Goal: Task Accomplishment & Management: Manage account settings

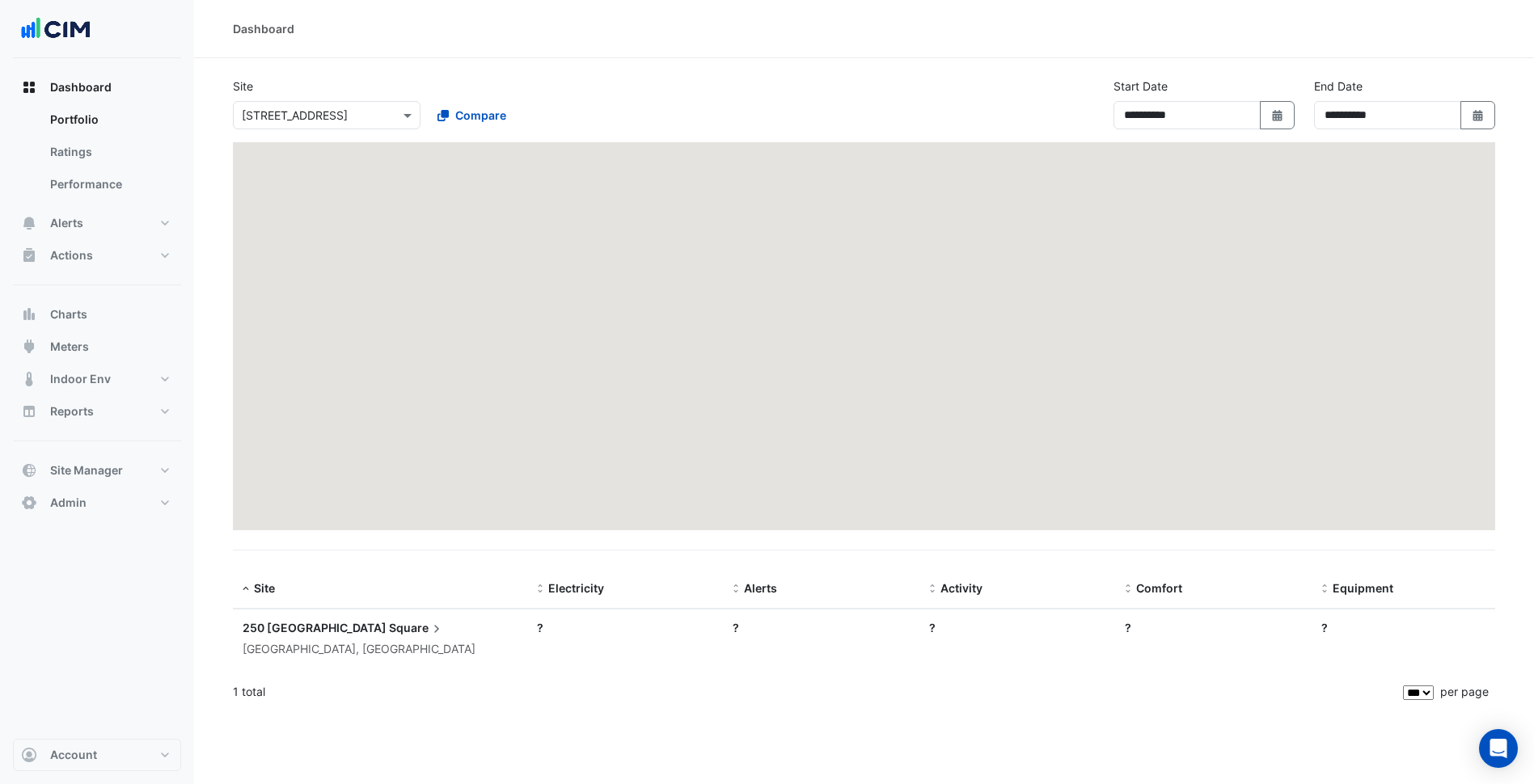
select select "***"
click at [352, 122] on input "text" at bounding box center [311, 115] width 138 height 17
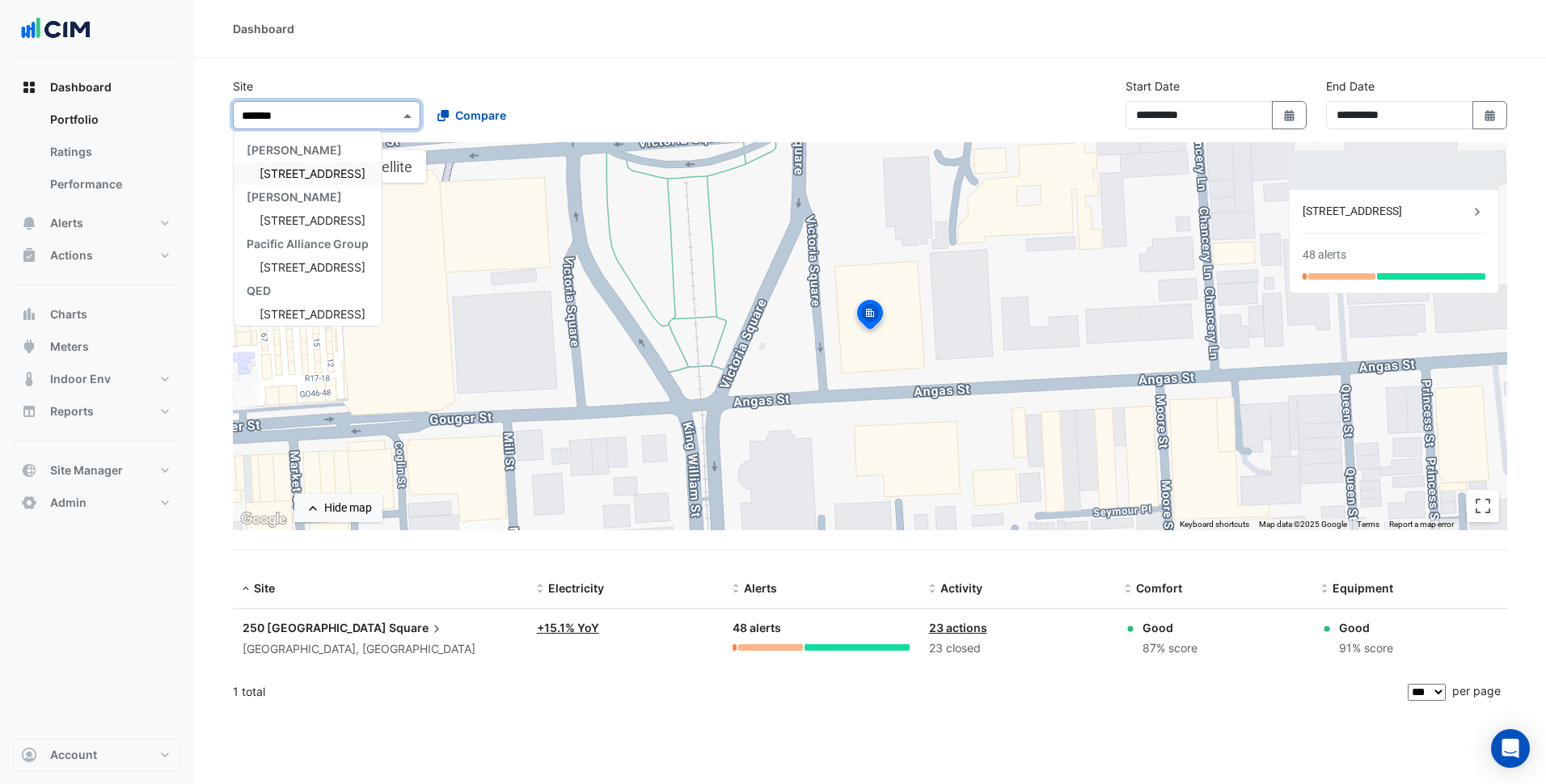
type input "********"
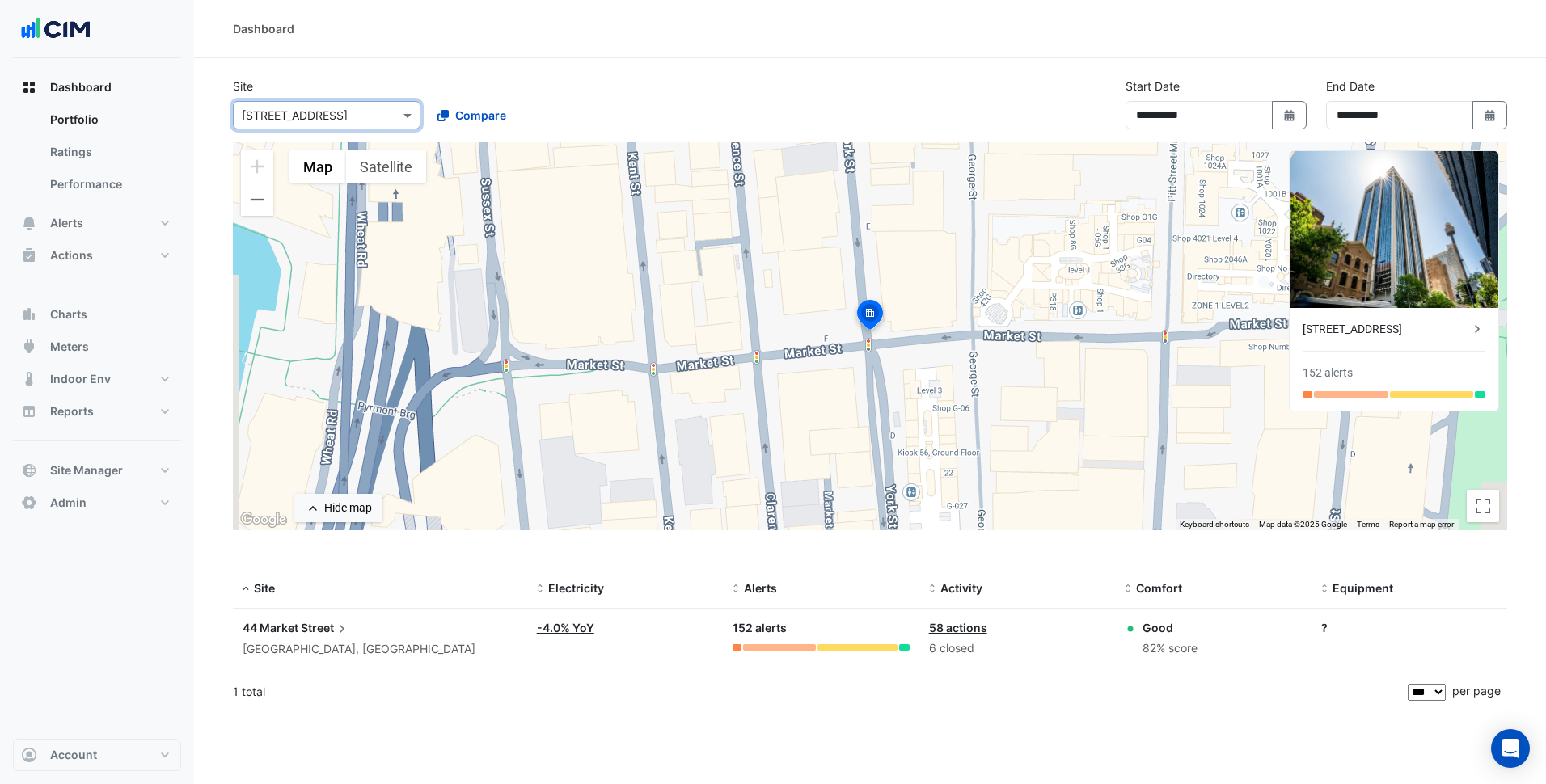
click at [321, 627] on span "Street" at bounding box center [325, 628] width 49 height 18
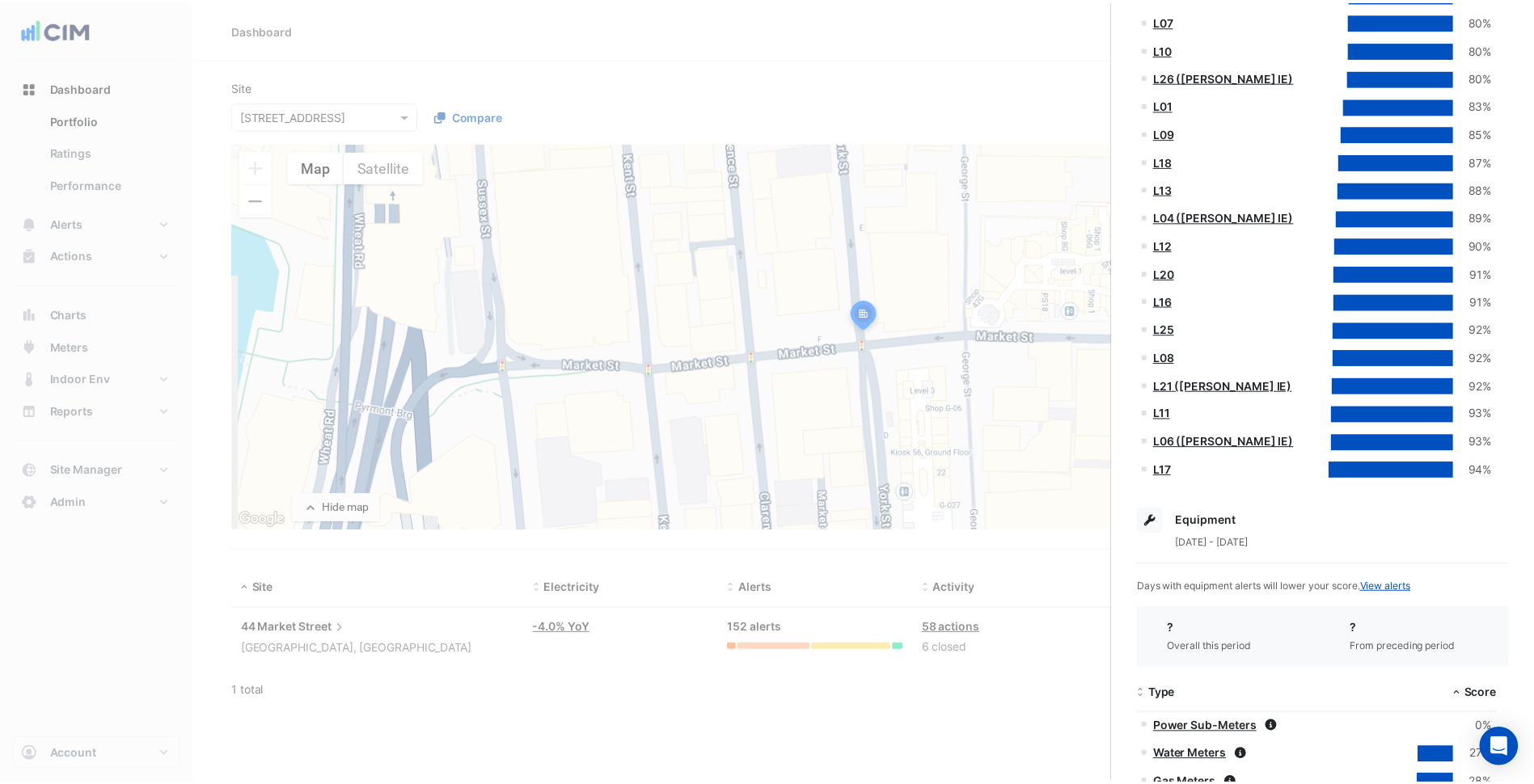
scroll to position [185, 0]
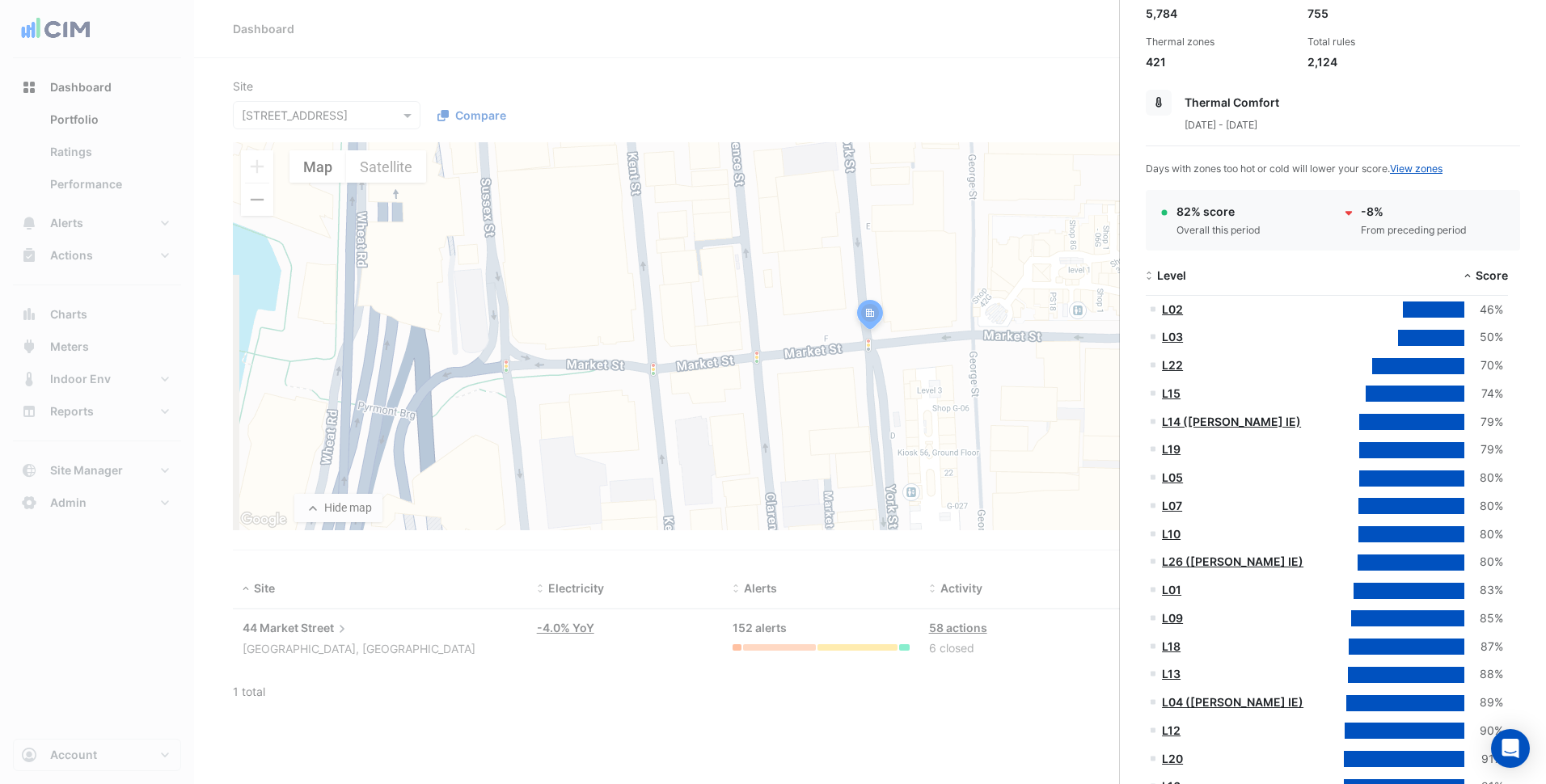
click at [1173, 303] on link "L02" at bounding box center [1172, 309] width 21 height 14
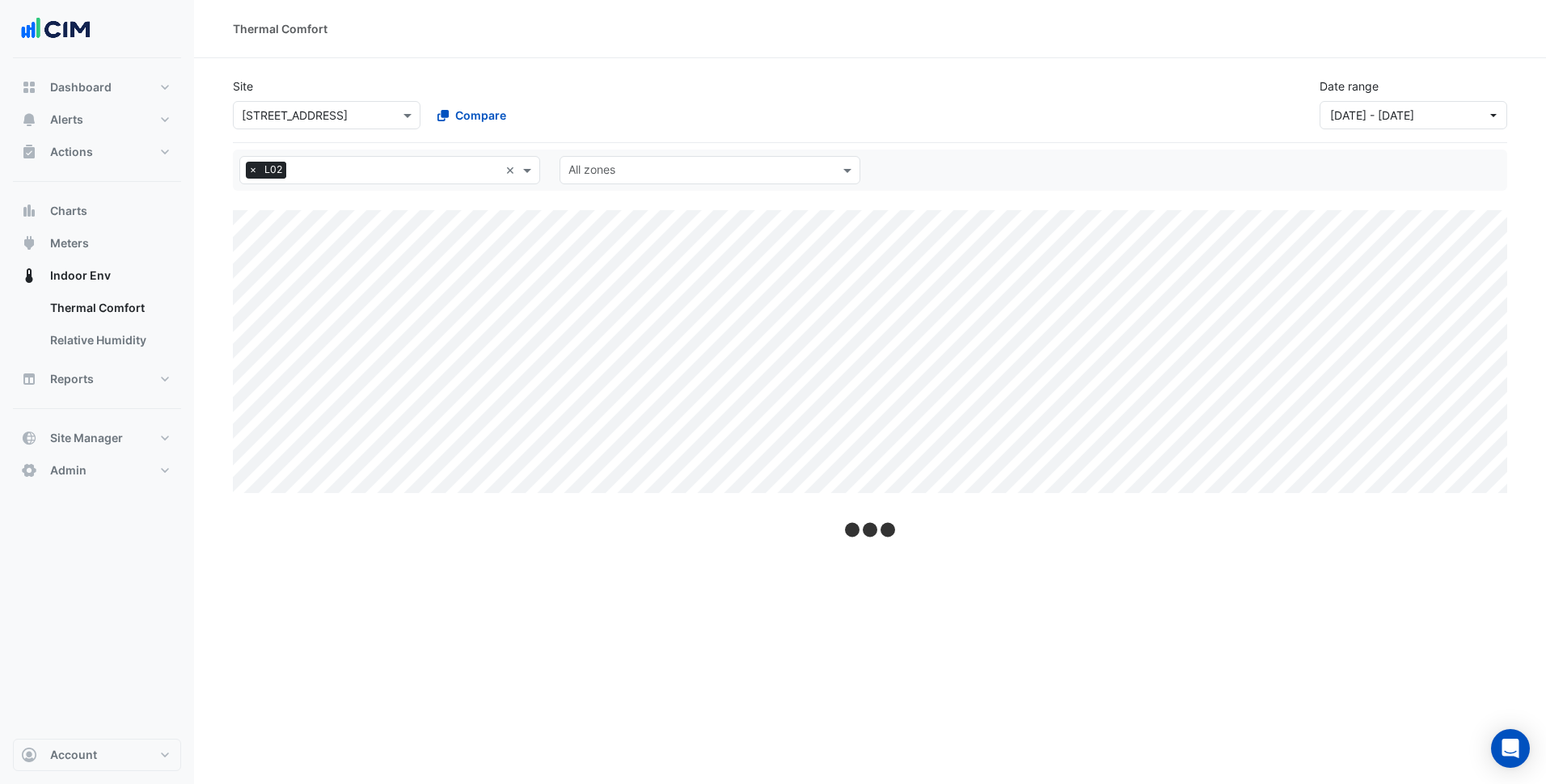
select select "***"
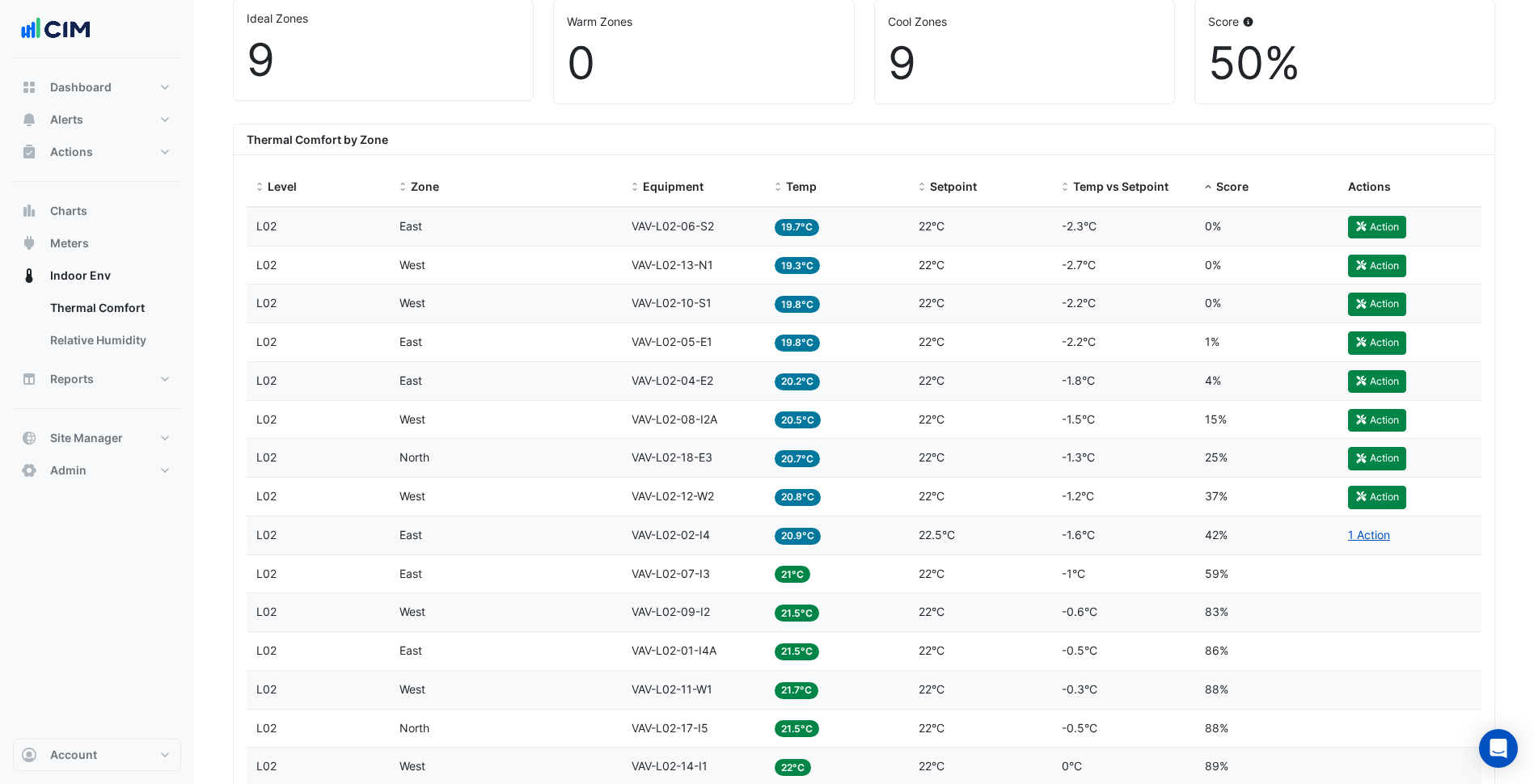
scroll to position [404, 0]
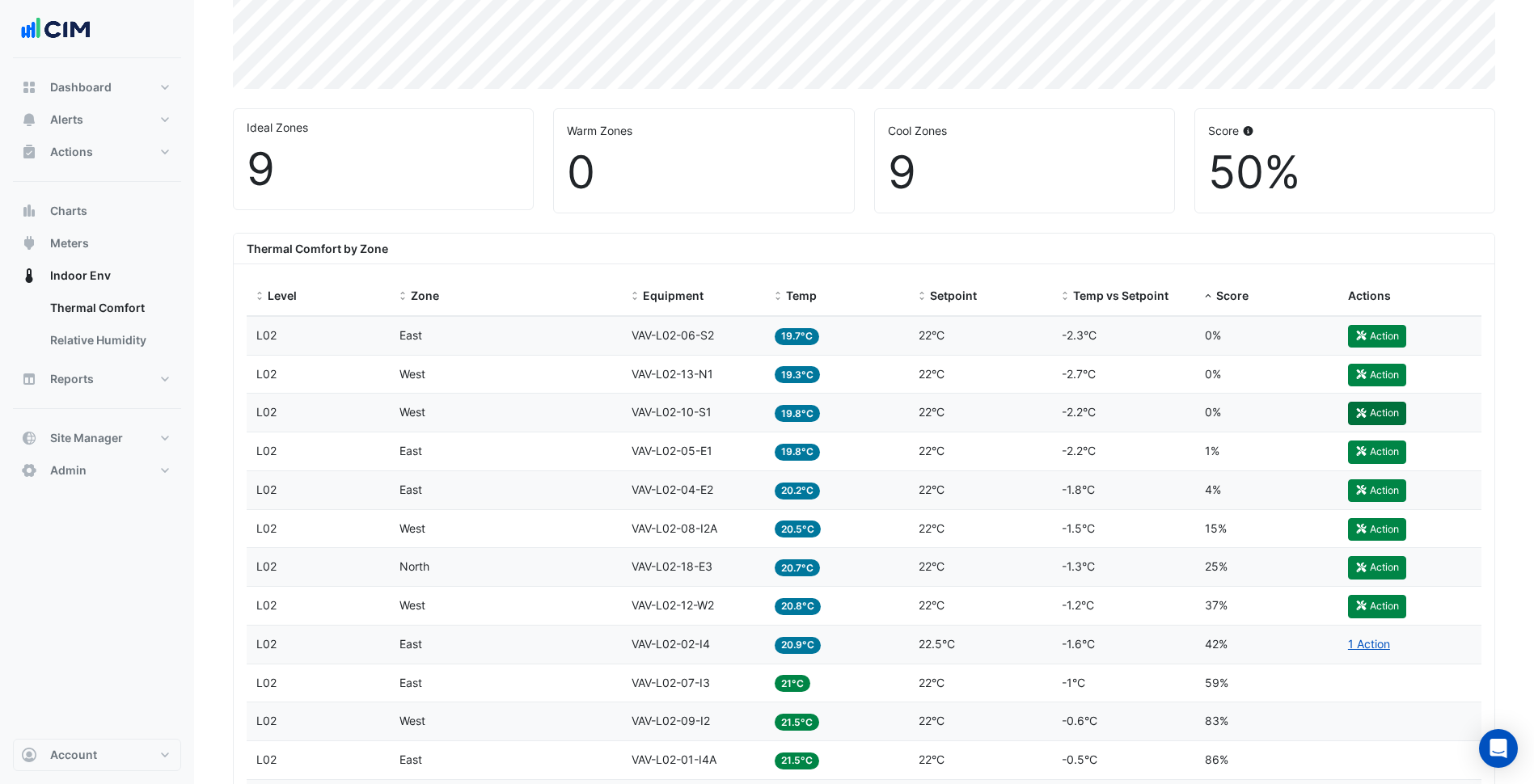
click at [1386, 413] on button "Action" at bounding box center [1376, 413] width 58 height 23
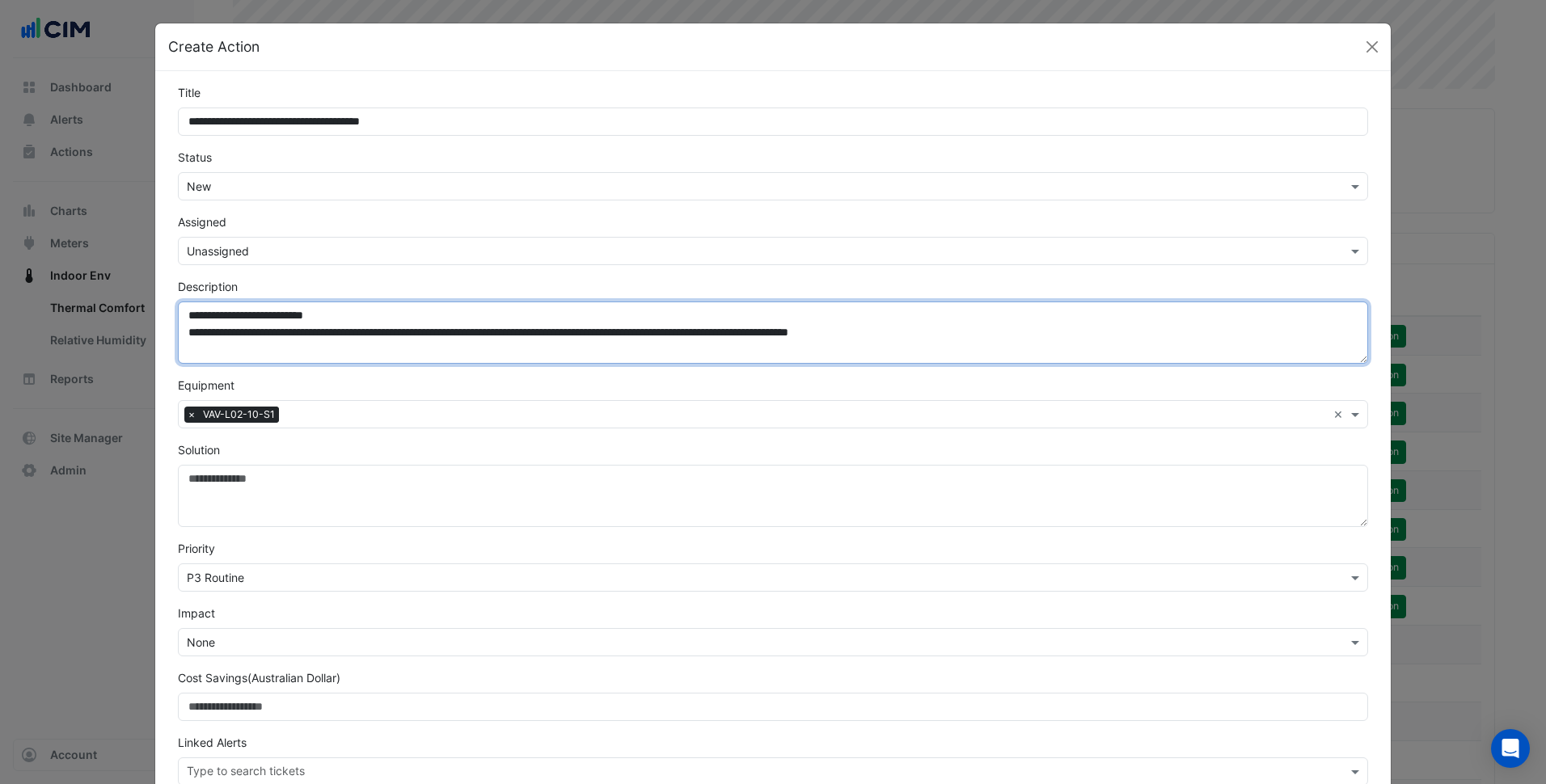
drag, startPoint x: 189, startPoint y: 330, endPoint x: 1149, endPoint y: 327, distance: 960.0
click at [1149, 327] on textarea "**********" at bounding box center [773, 332] width 1190 height 62
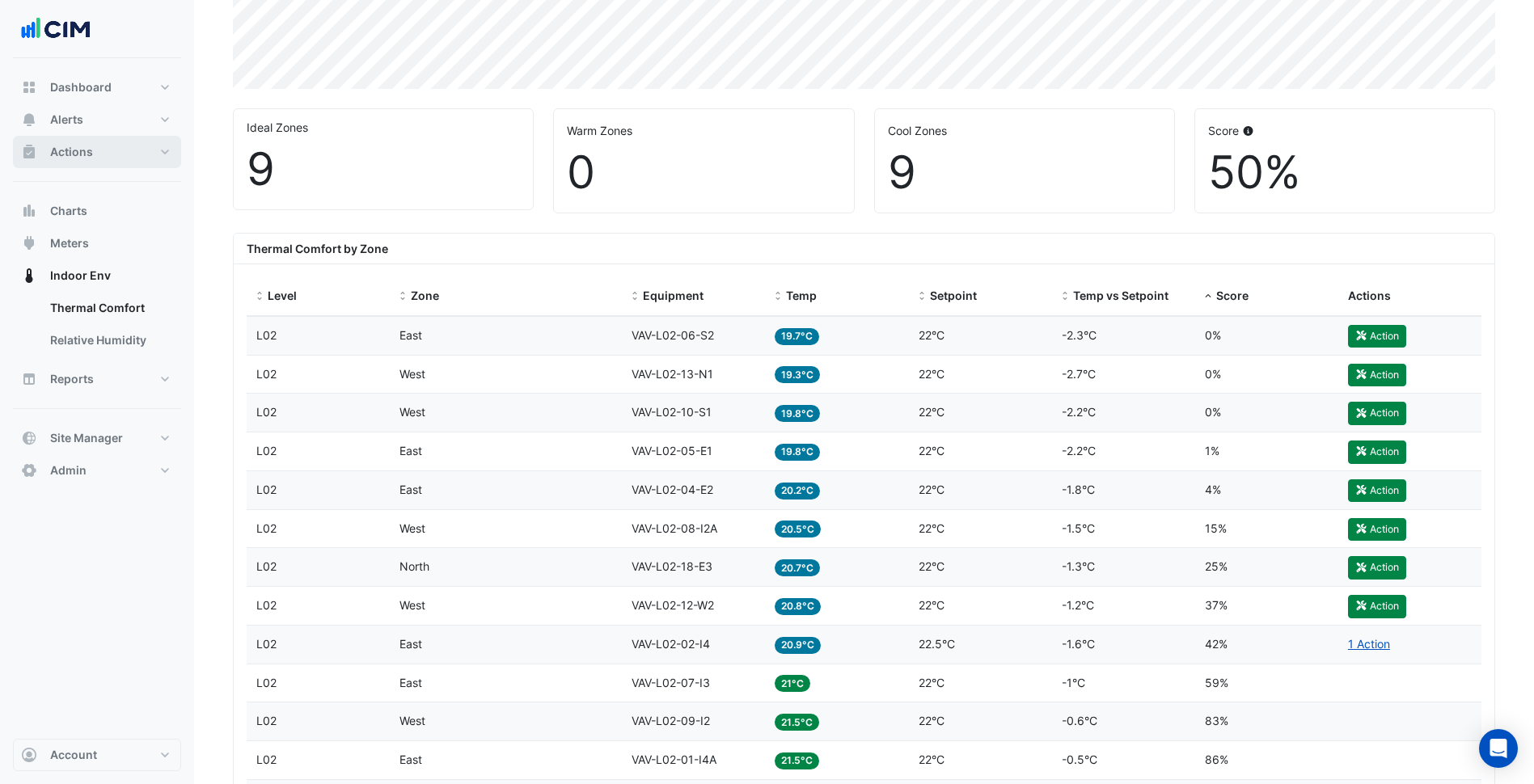
click at [129, 153] on button "Actions" at bounding box center [96, 151] width 168 height 32
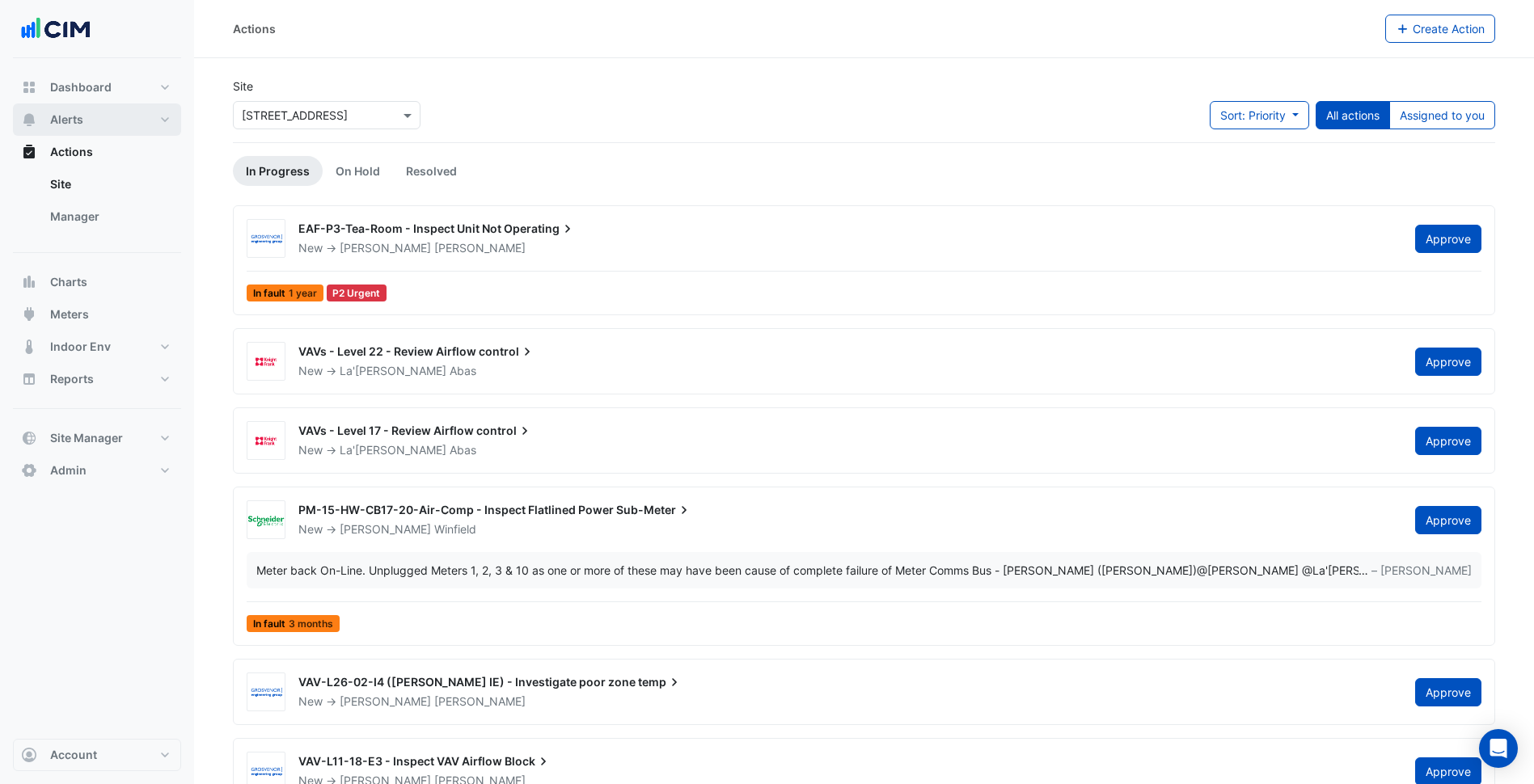
click at [99, 130] on button "Alerts" at bounding box center [96, 119] width 168 height 32
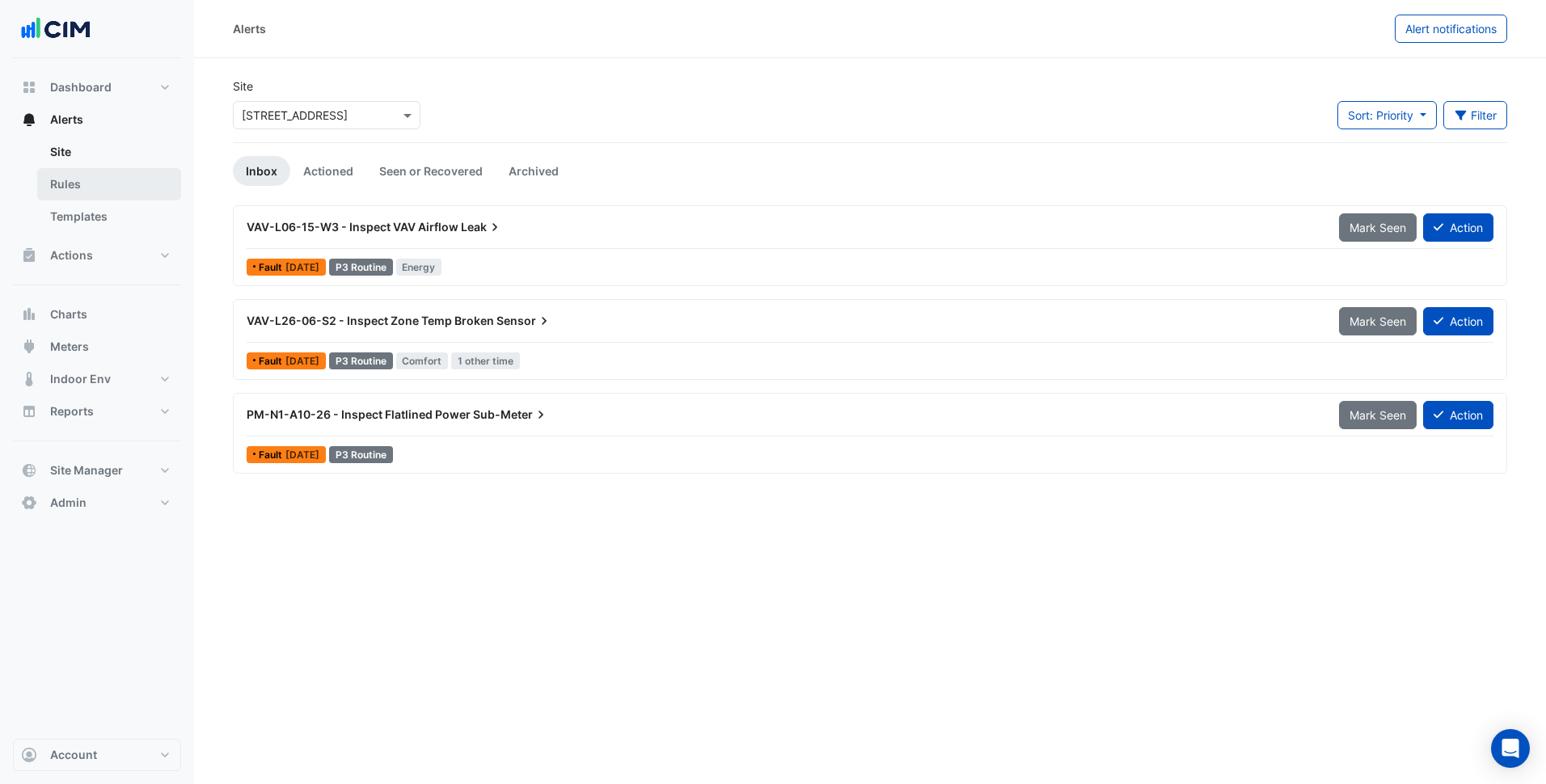
click at [116, 185] on link "Rules" at bounding box center [109, 184] width 143 height 32
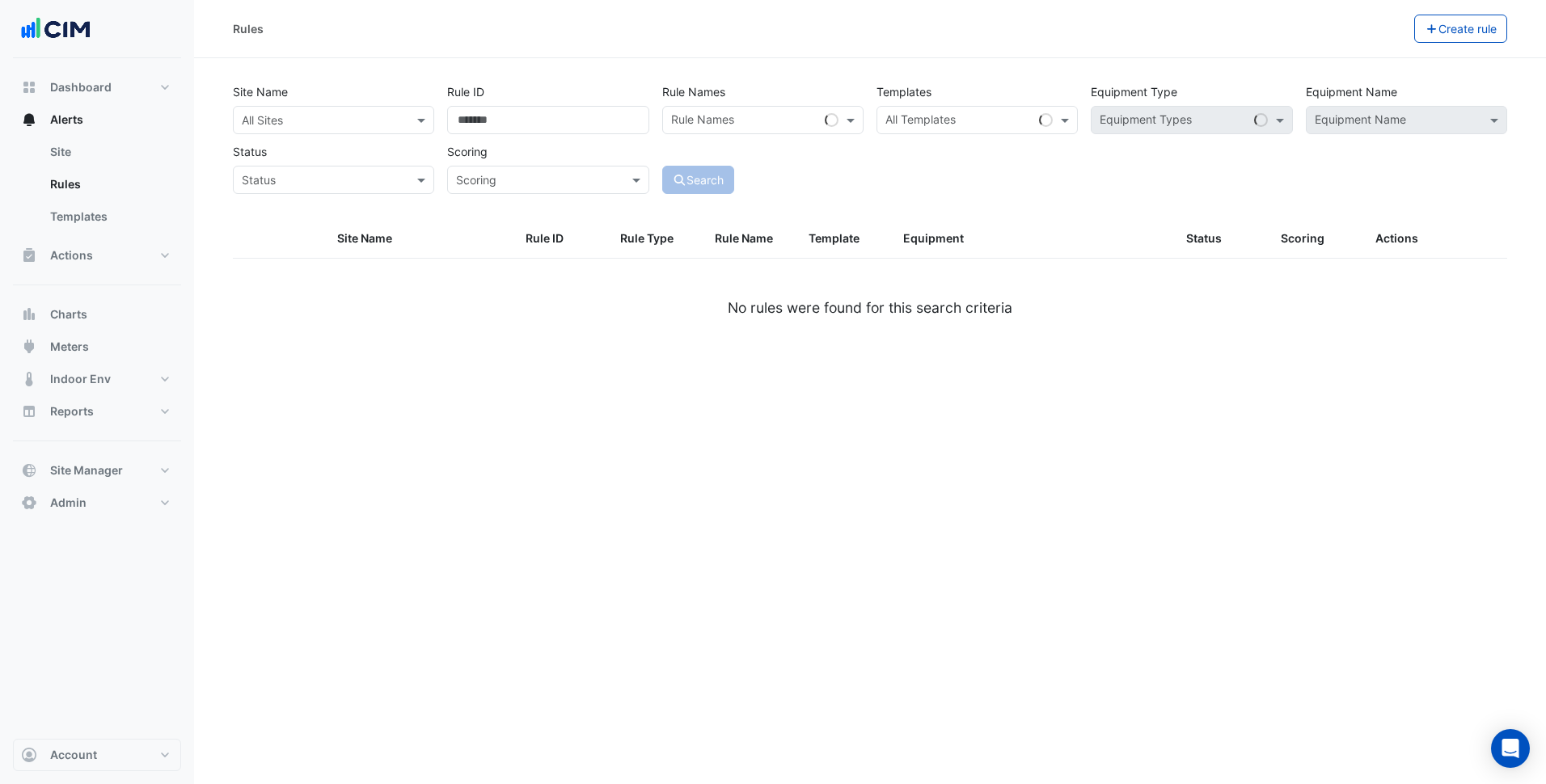
click at [305, 121] on input "text" at bounding box center [317, 120] width 151 height 17
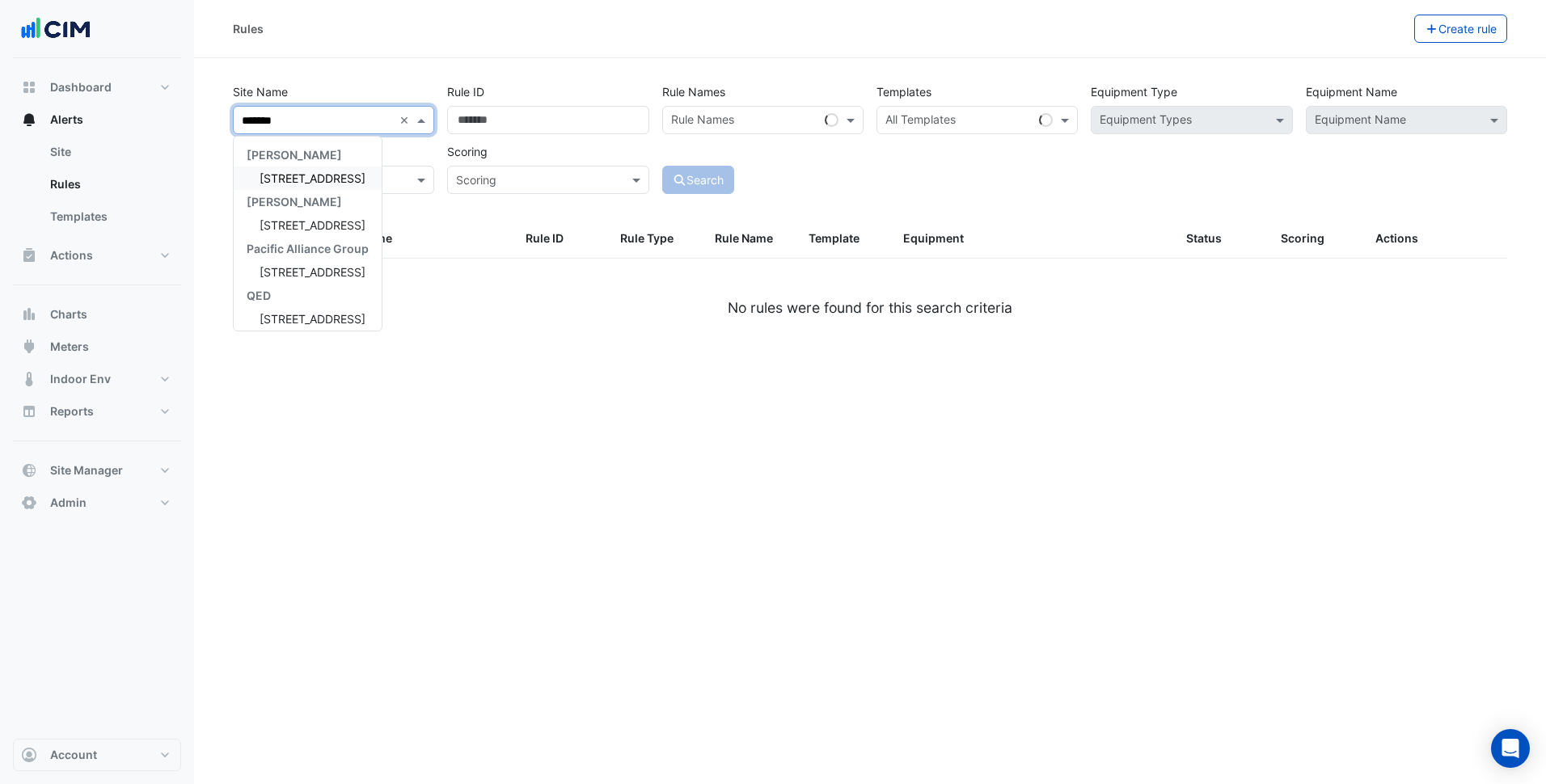
type input "********"
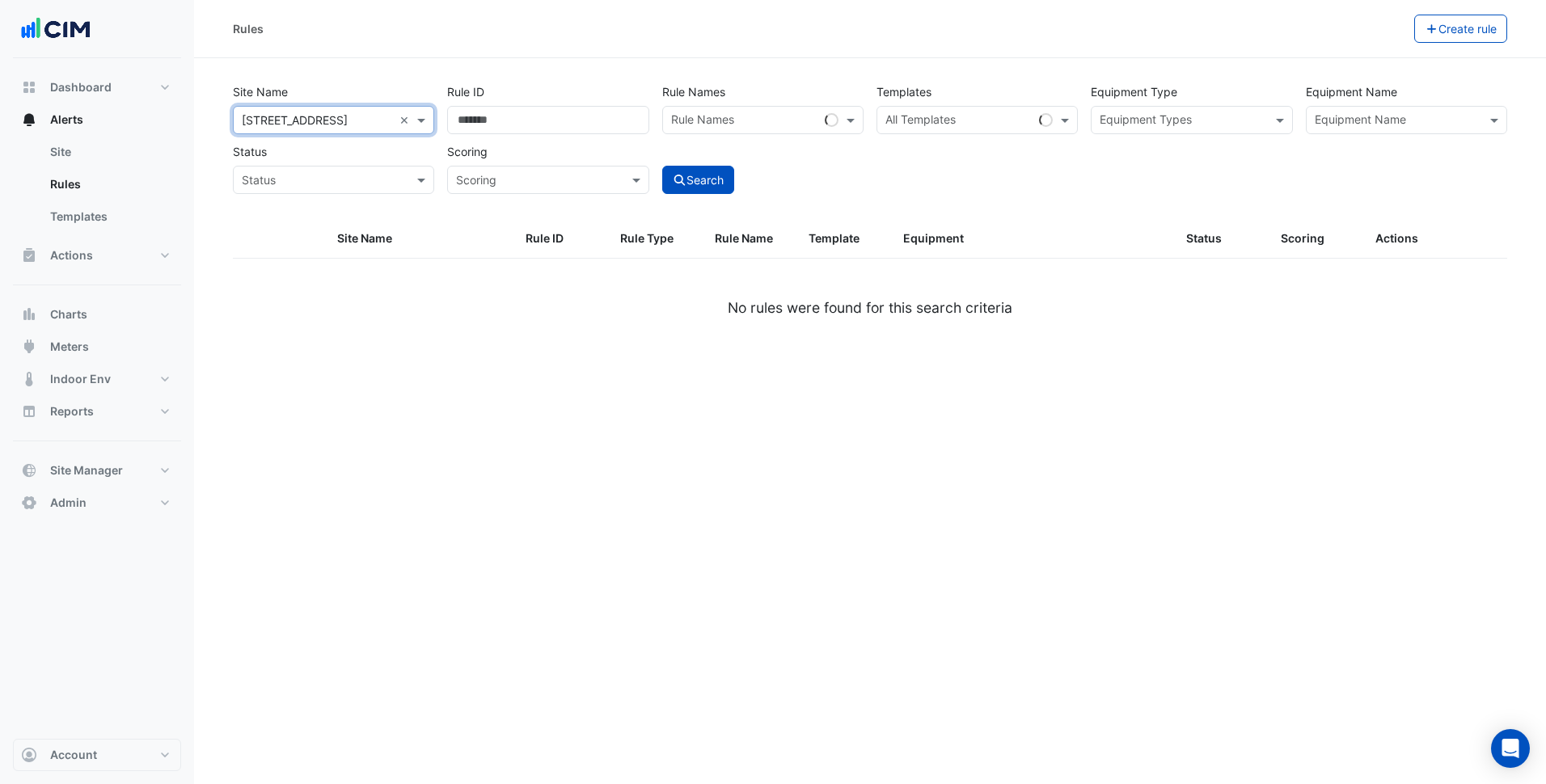
click at [456, 35] on div "Rules" at bounding box center [824, 28] width 1181 height 28
click at [710, 183] on button "Search" at bounding box center [699, 180] width 73 height 28
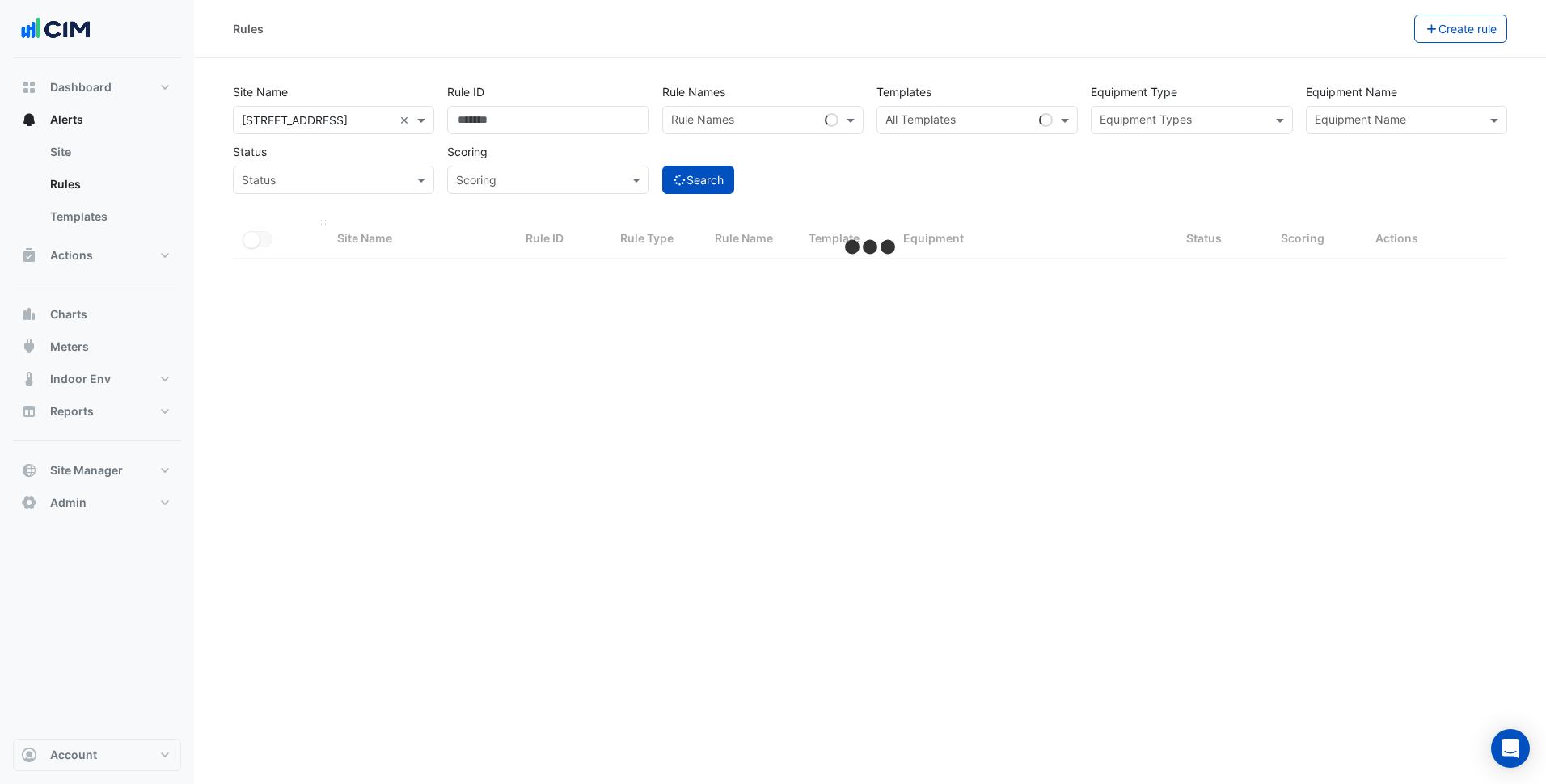
select select "***"
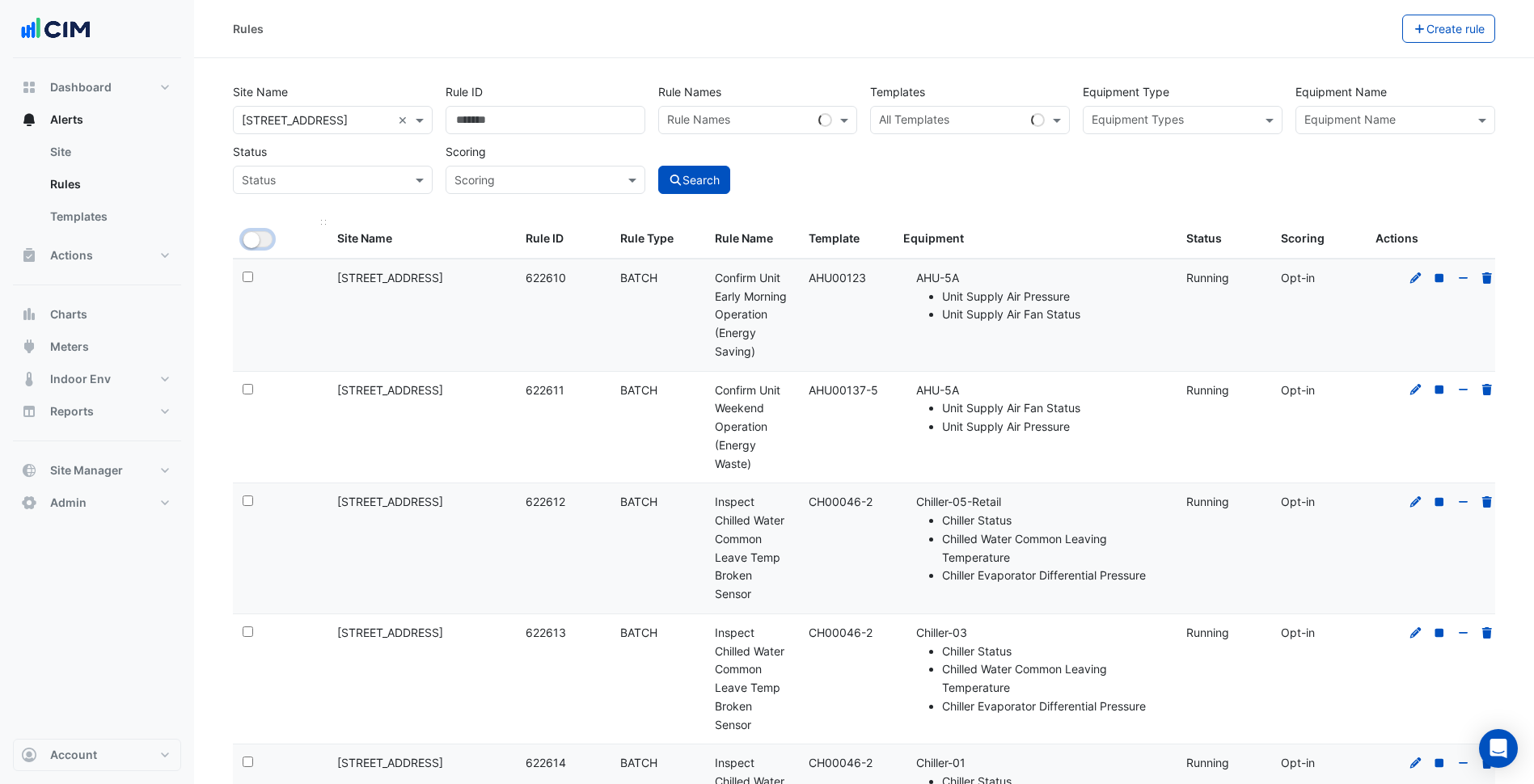
click at [262, 241] on button "All Selected" at bounding box center [257, 239] width 29 height 16
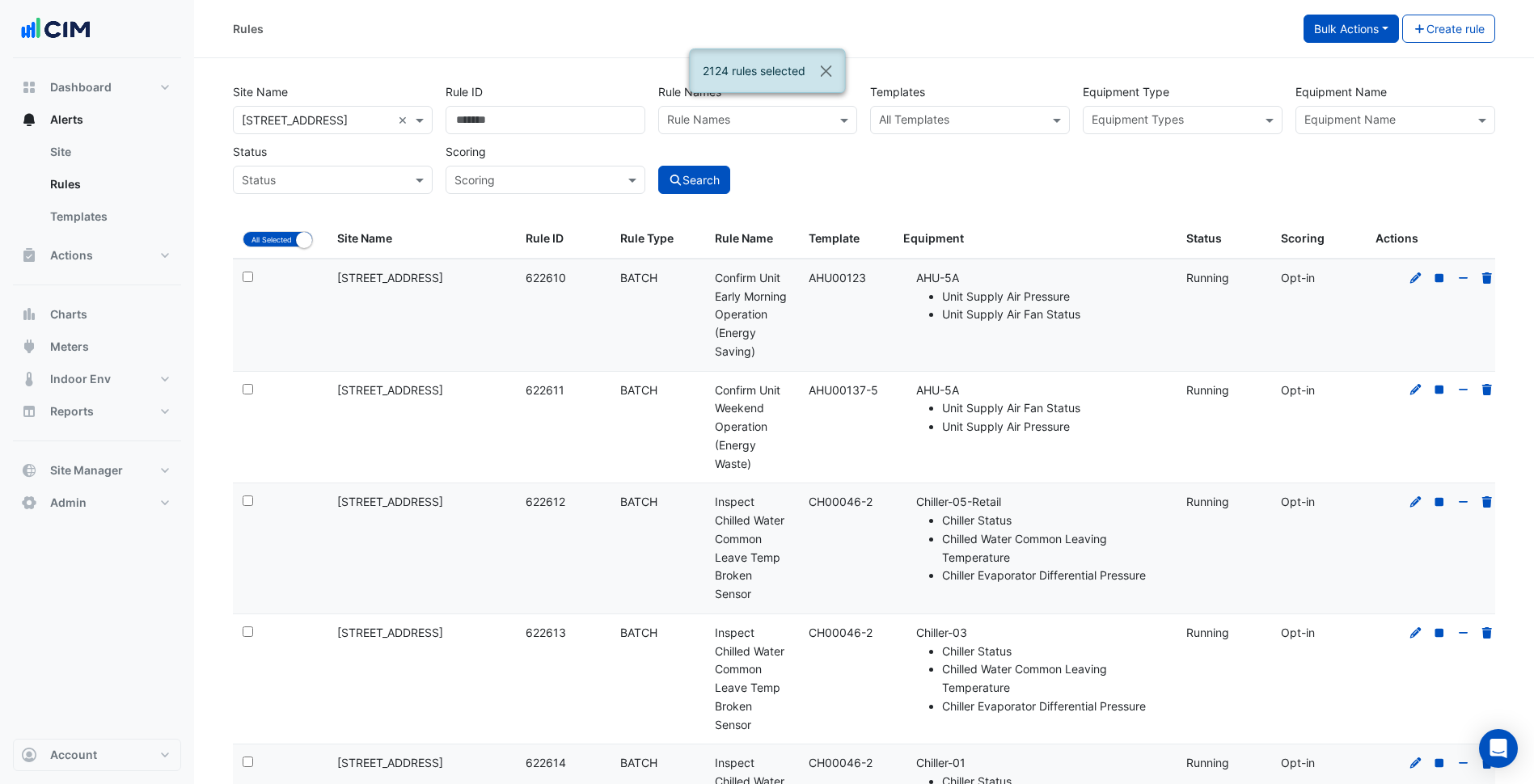
click at [1356, 39] on button "Bulk Actions" at bounding box center [1350, 28] width 95 height 28
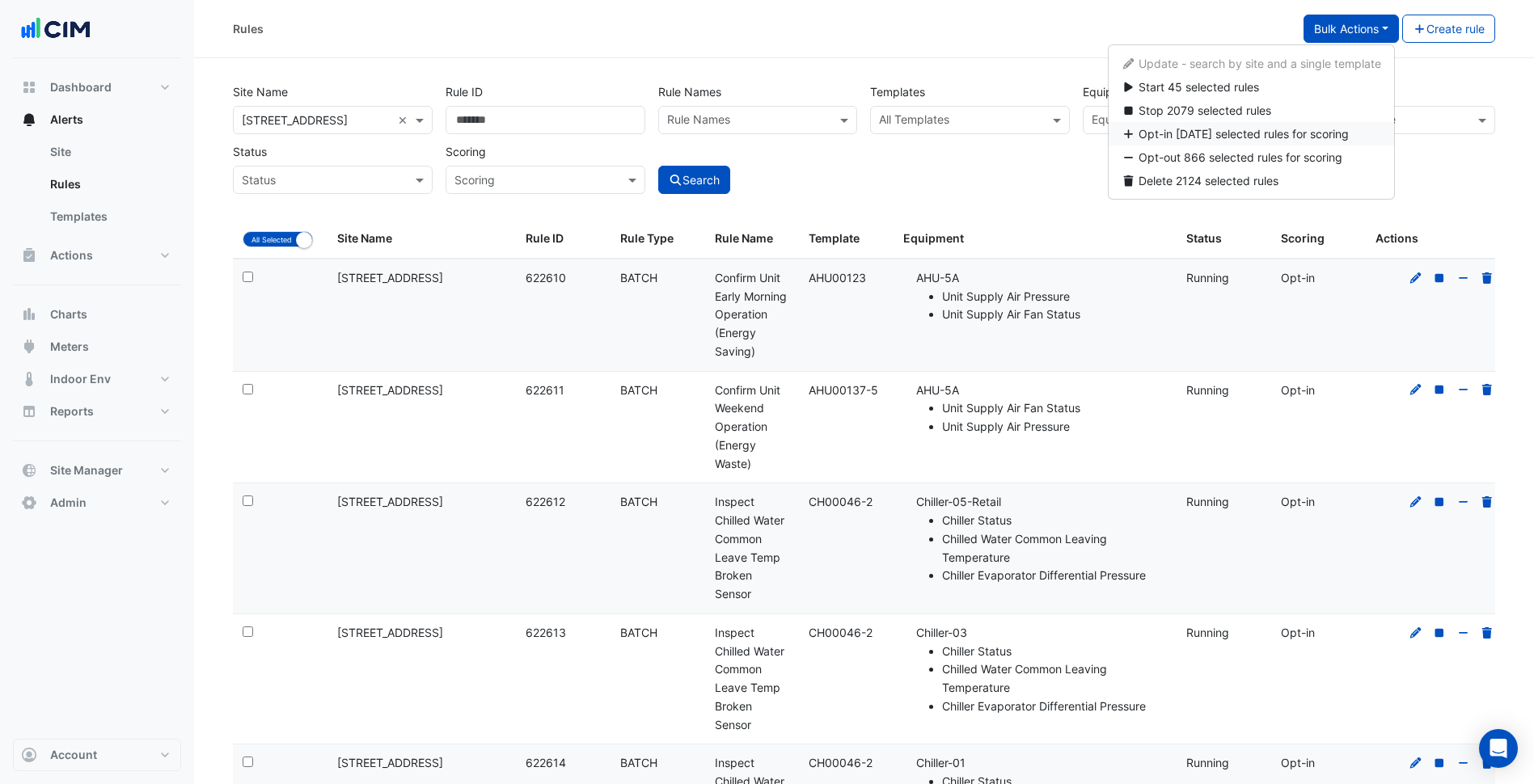
click at [1229, 139] on span "Opt-in 1258 selected rules for scoring" at bounding box center [1243, 134] width 210 height 14
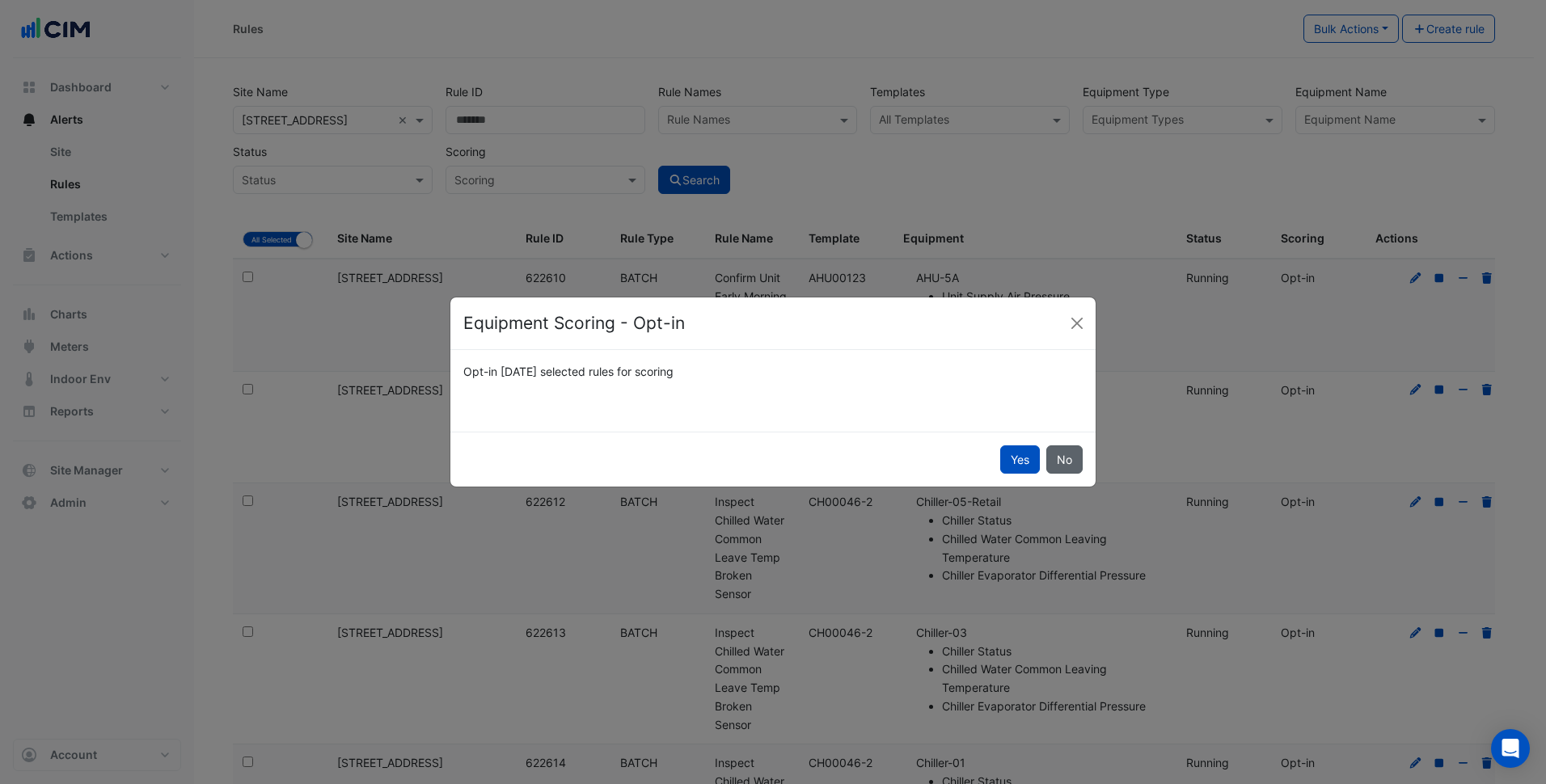
click at [1066, 459] on button "No" at bounding box center [1064, 459] width 36 height 28
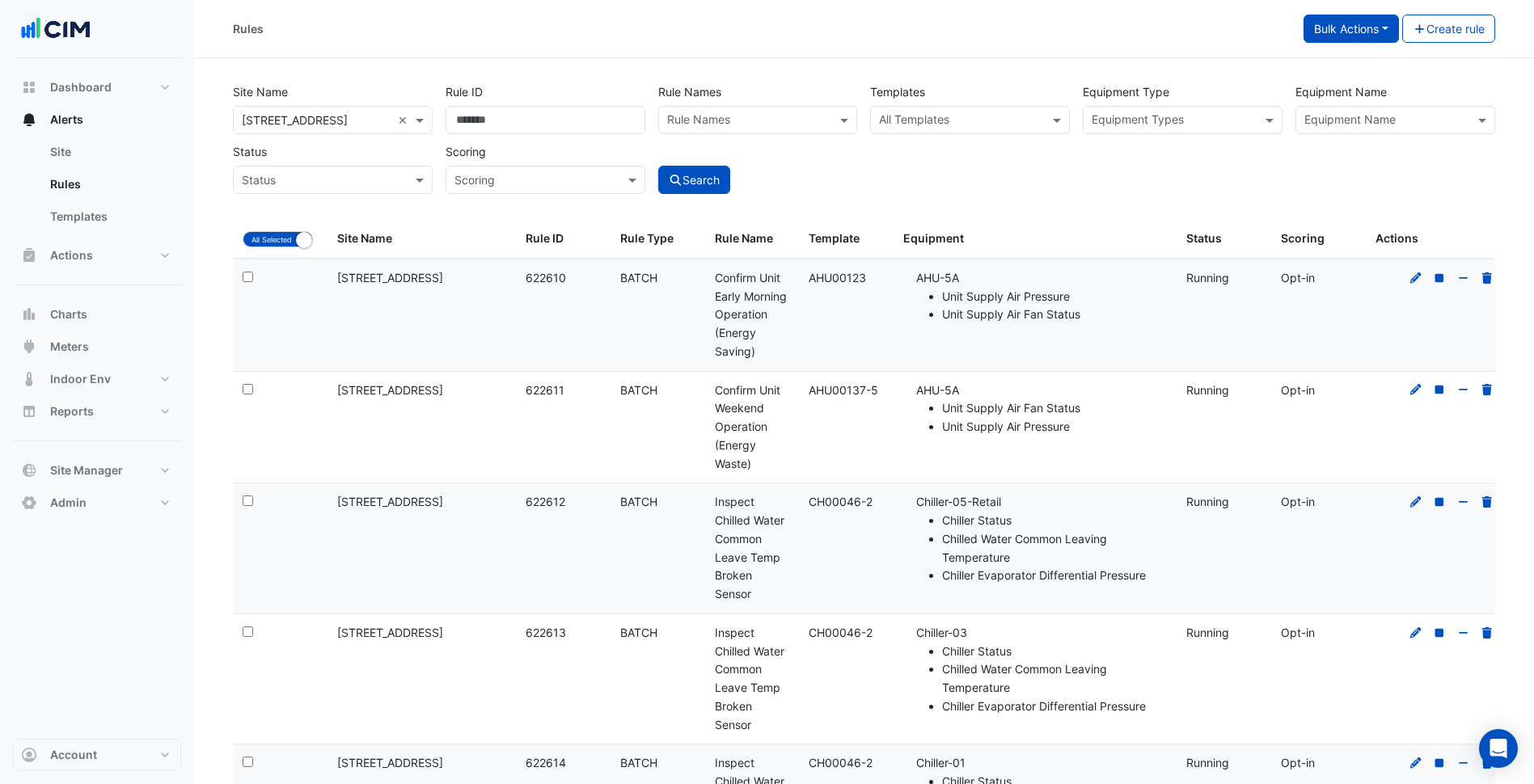
click at [1375, 33] on button "Bulk Actions" at bounding box center [1350, 28] width 95 height 28
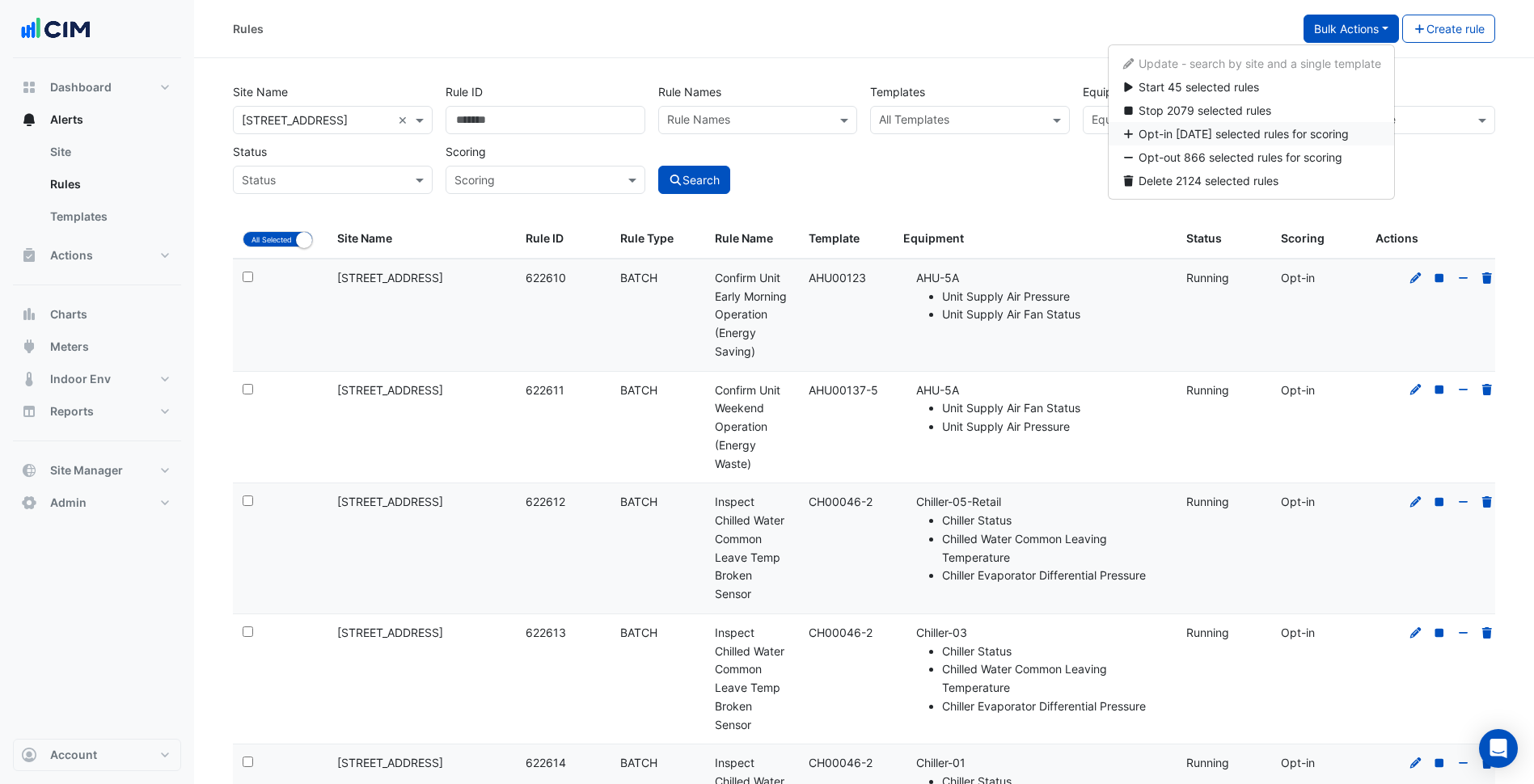
click at [1207, 136] on span "Opt-in 1258 selected rules for scoring" at bounding box center [1243, 134] width 210 height 14
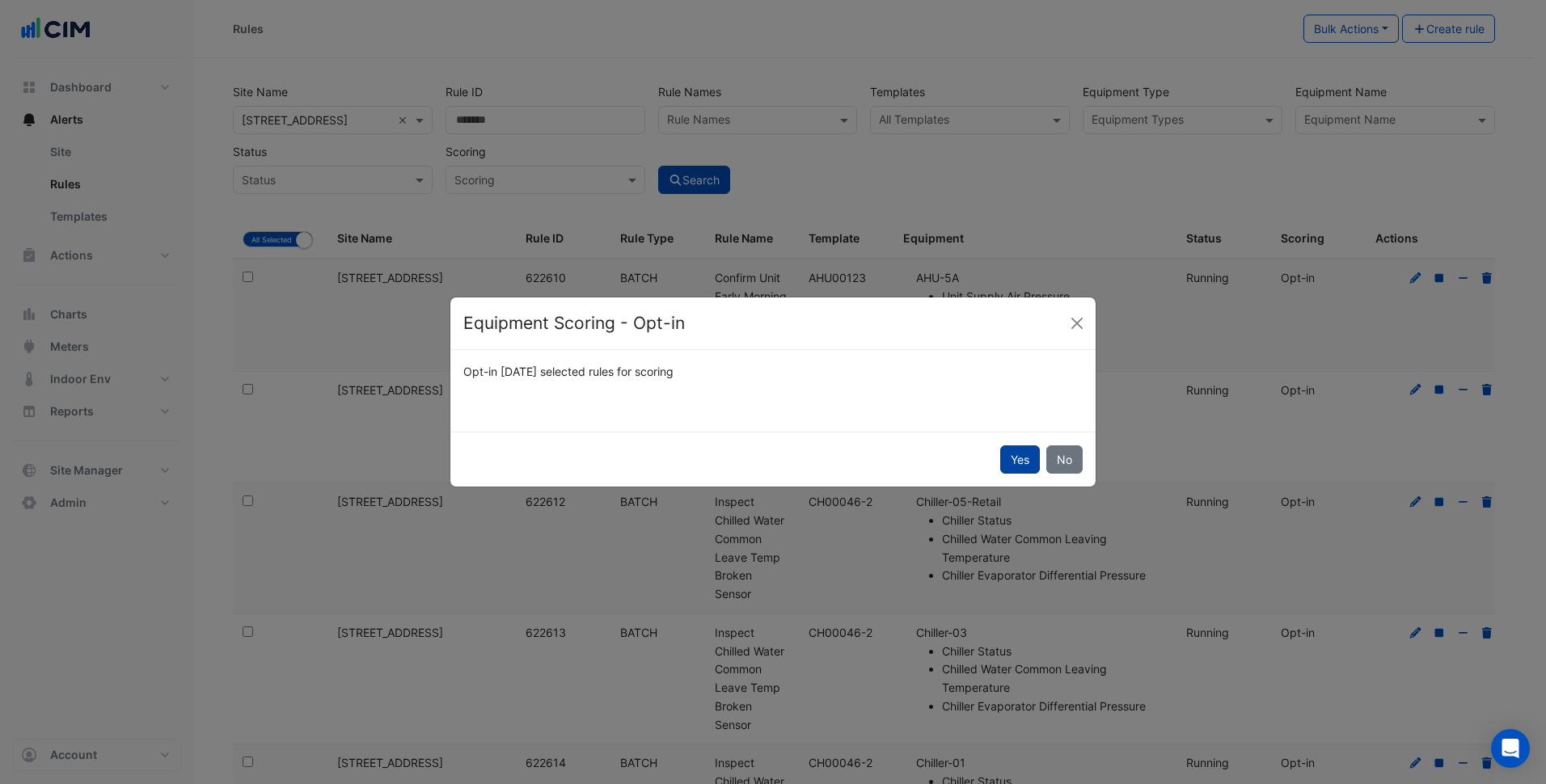
click at [1028, 462] on button "Yes" at bounding box center [1020, 459] width 39 height 28
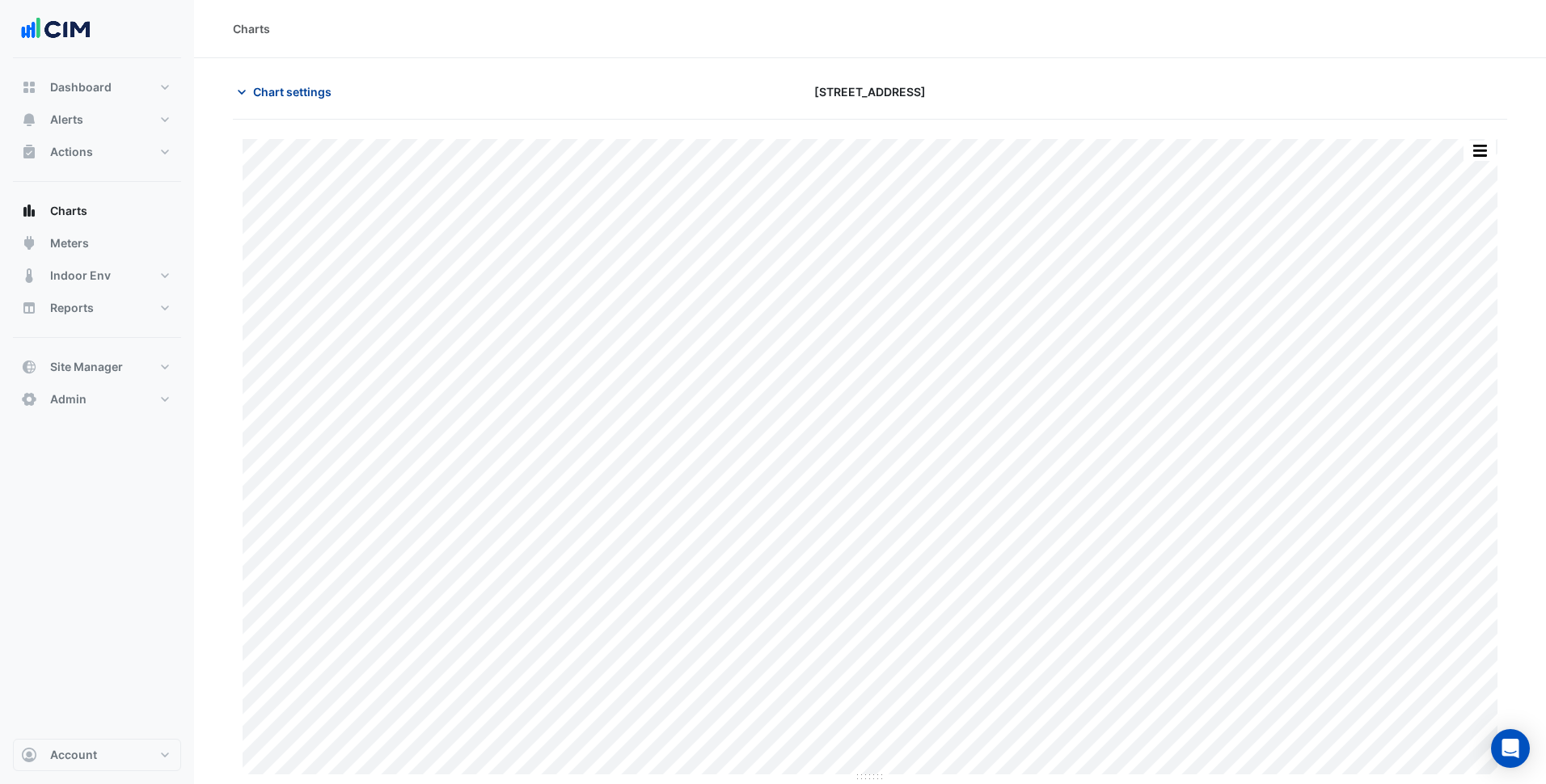
click at [324, 93] on span "Chart settings" at bounding box center [292, 91] width 79 height 17
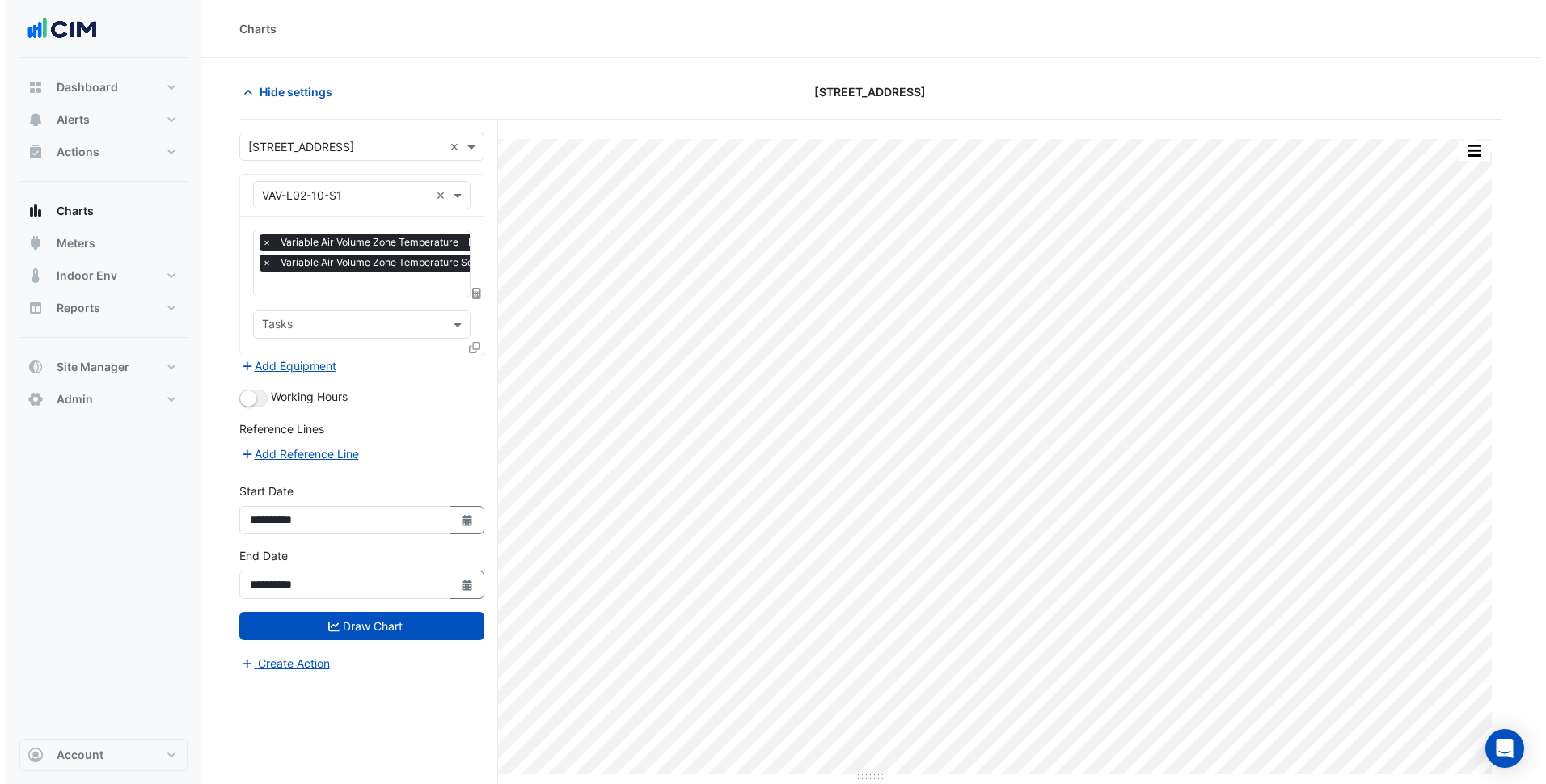
scroll to position [0, 8]
click at [335, 289] on input "text" at bounding box center [397, 285] width 300 height 17
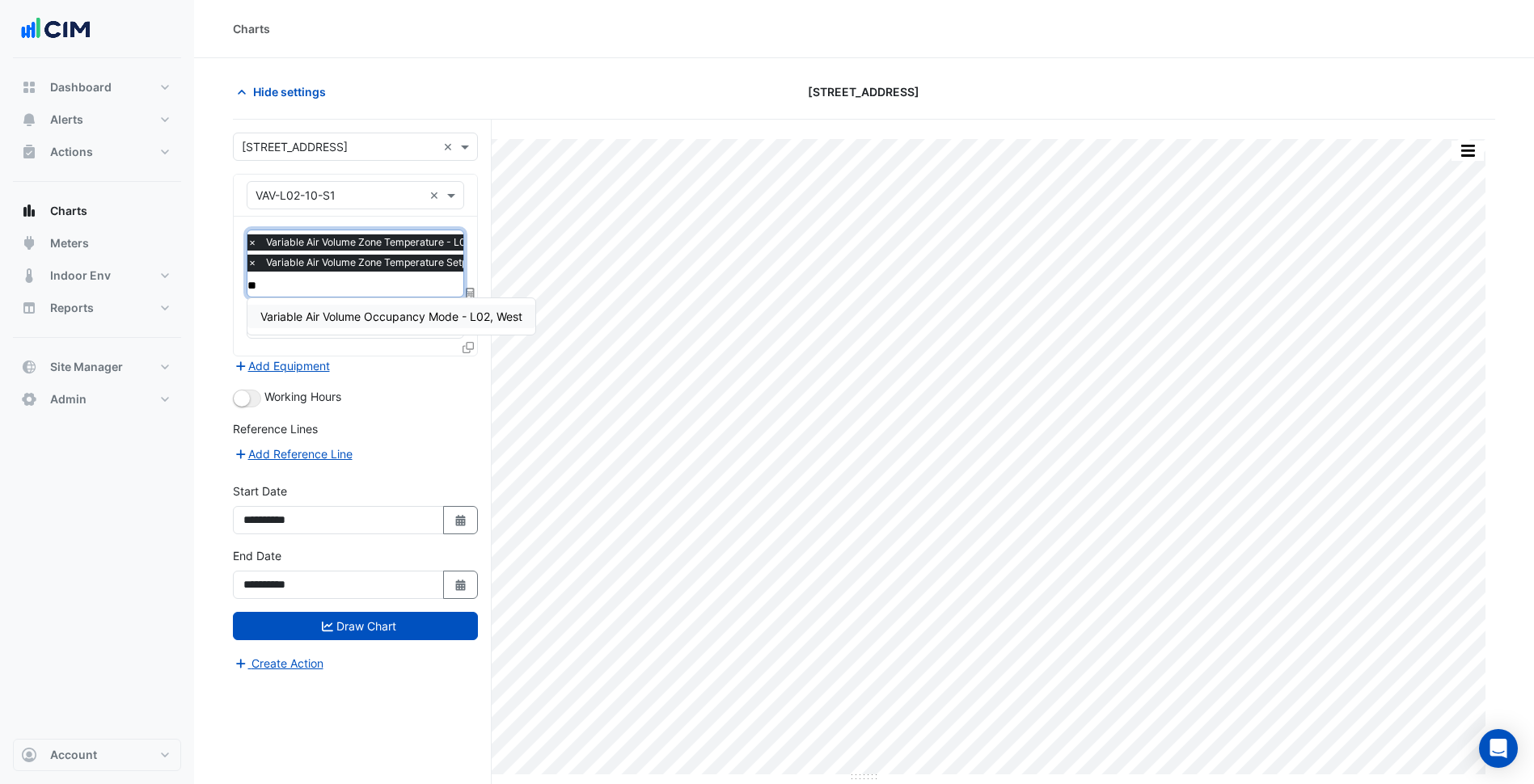
type input "***"
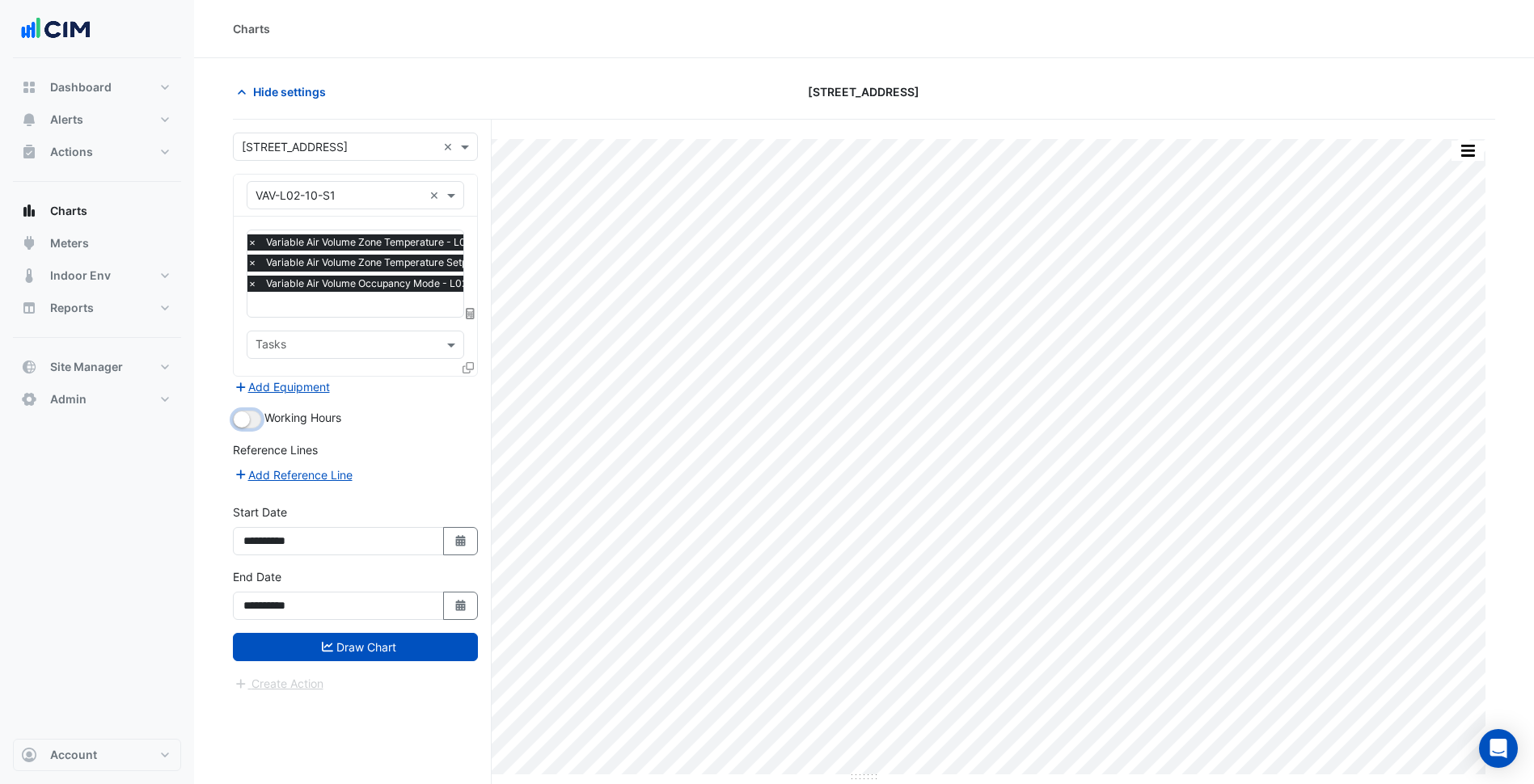
click at [248, 418] on small "button" at bounding box center [242, 420] width 16 height 16
click at [392, 650] on button "Draw Chart" at bounding box center [355, 646] width 245 height 28
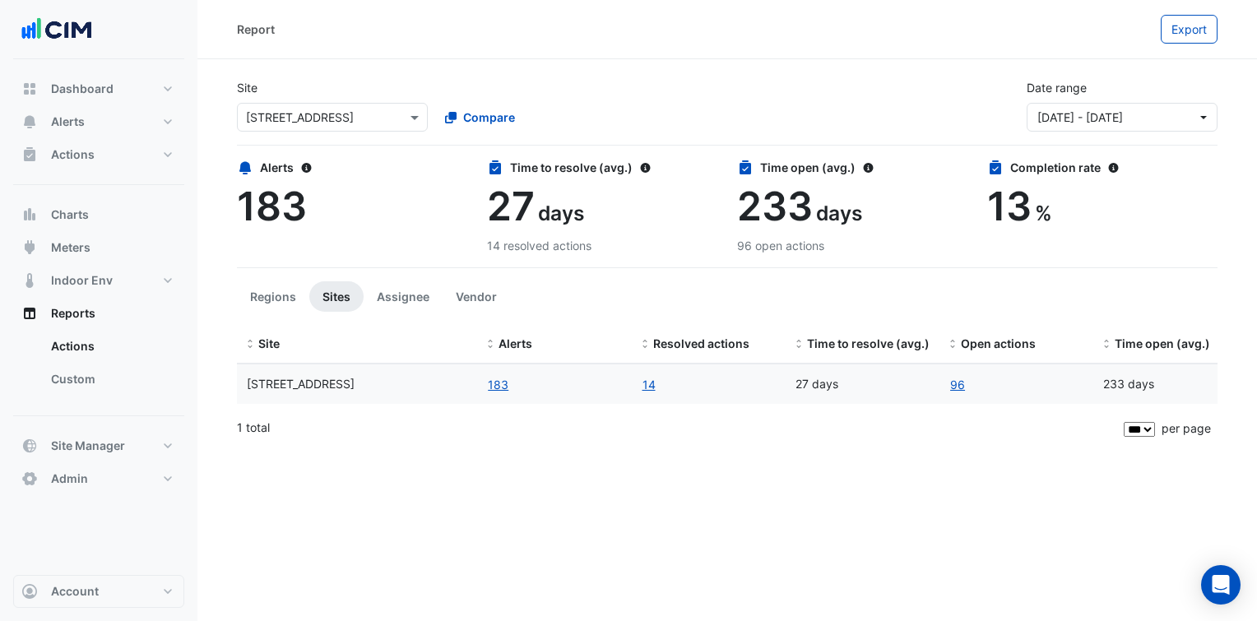
select select "***"
click at [645, 423] on div "1 total" at bounding box center [675, 427] width 877 height 41
click at [128, 161] on button "Actions" at bounding box center [98, 154] width 171 height 33
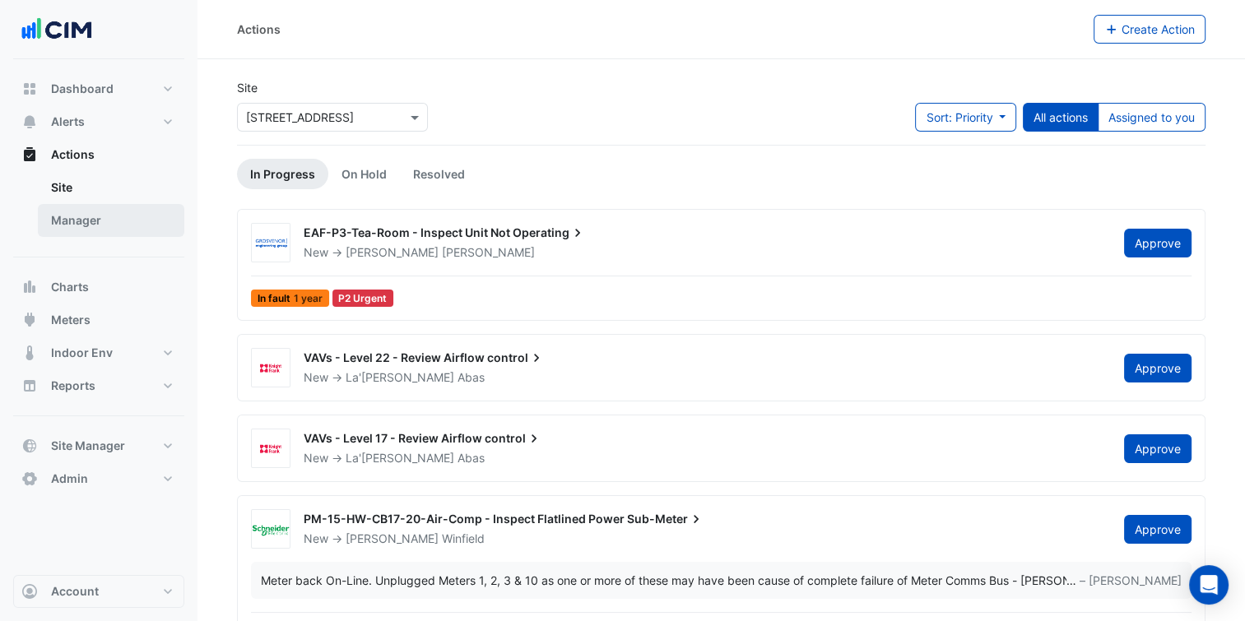
click at [122, 217] on link "Manager" at bounding box center [111, 220] width 146 height 33
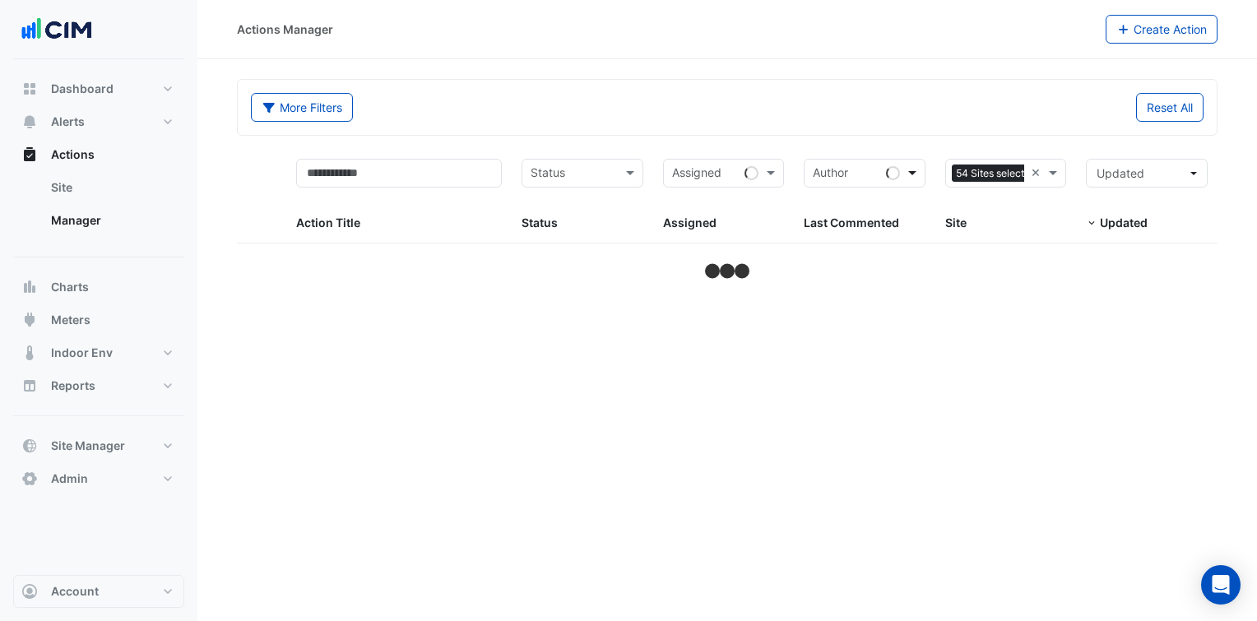
select select "***"
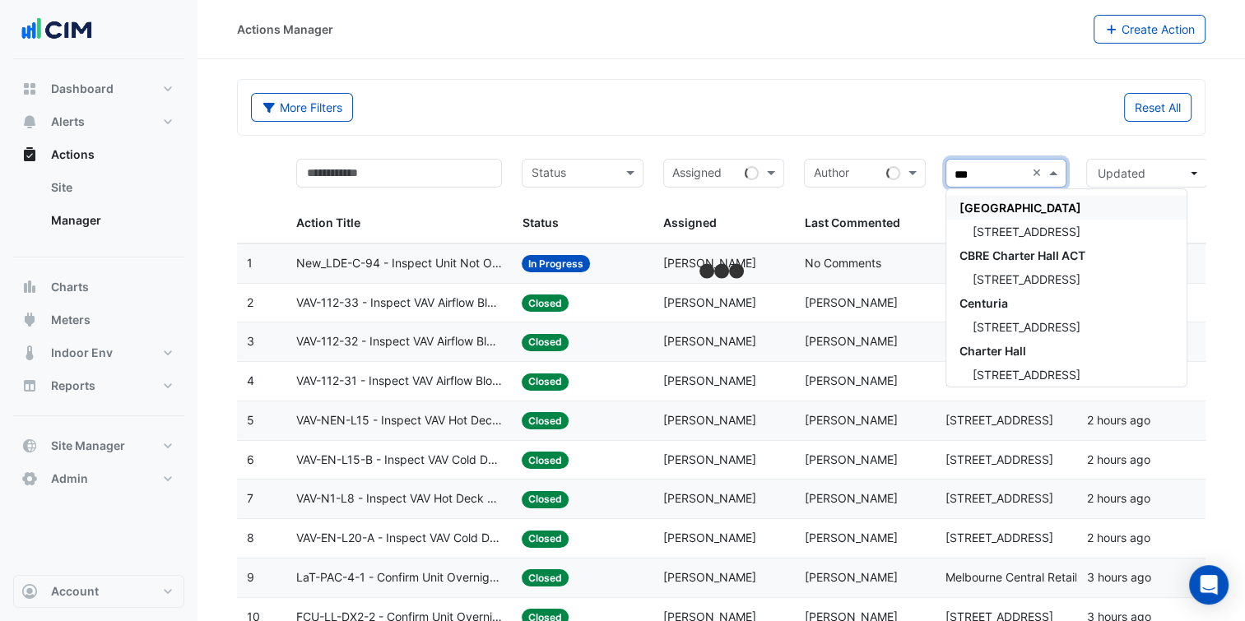
type input "****"
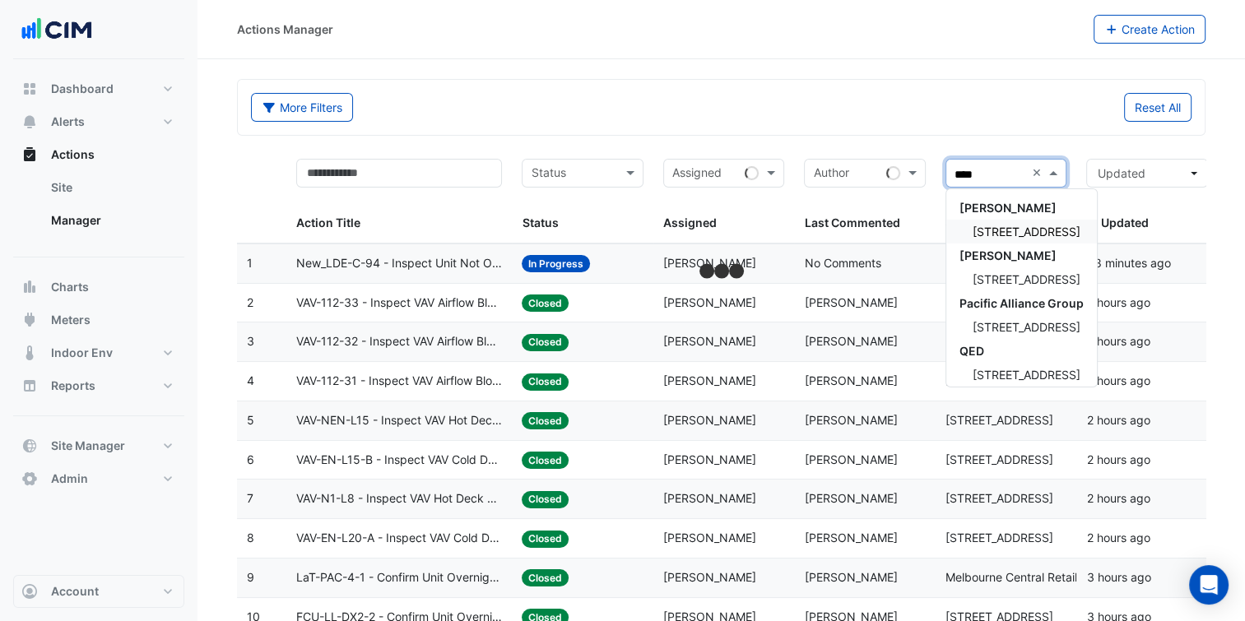
click at [1037, 234] on span "[STREET_ADDRESS]" at bounding box center [1026, 232] width 108 height 14
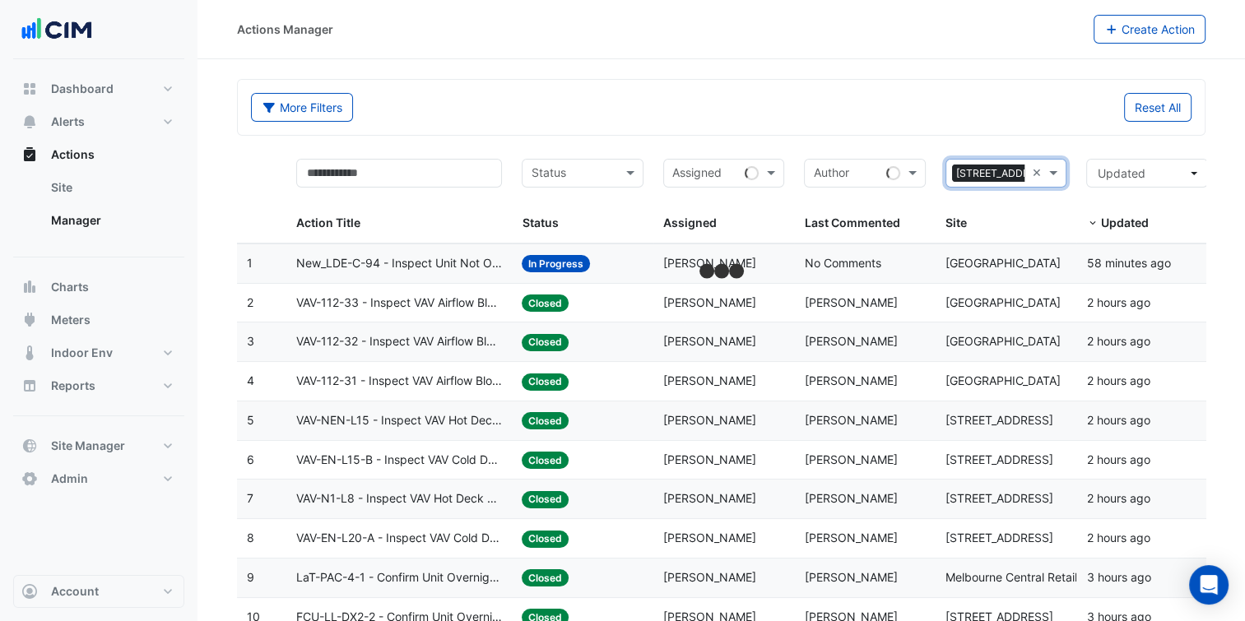
click at [908, 105] on div "Reset All" at bounding box center [961, 107] width 480 height 29
click at [328, 108] on button "More Filters" at bounding box center [302, 107] width 102 height 29
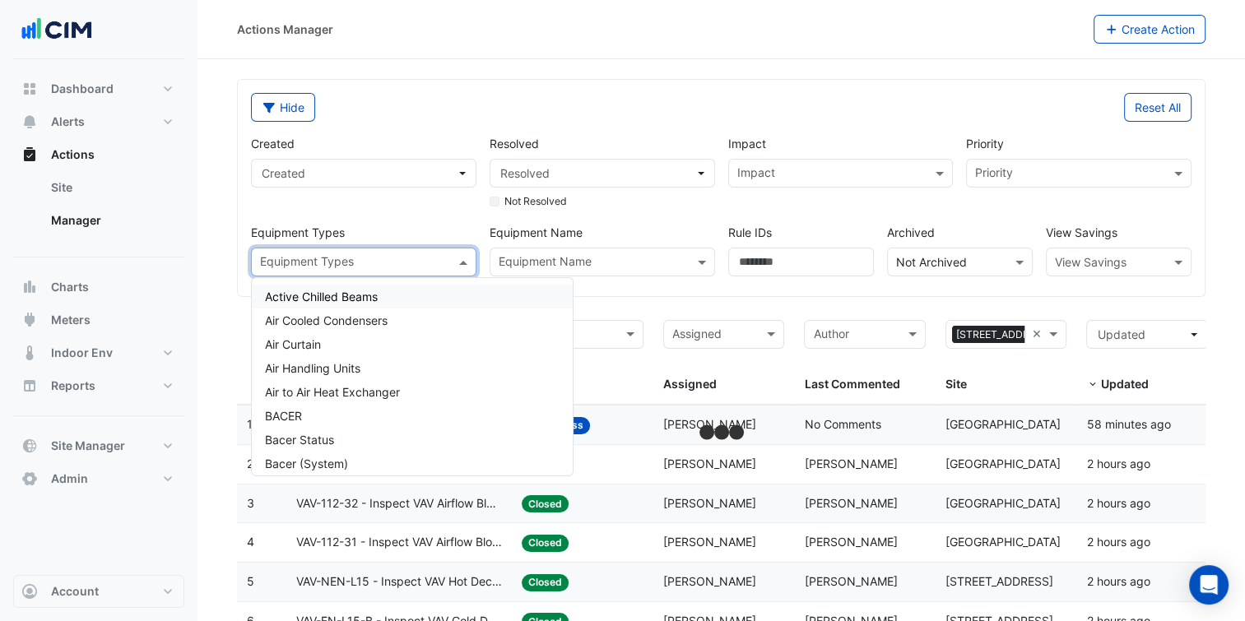
click at [346, 270] on input "text" at bounding box center [354, 263] width 188 height 17
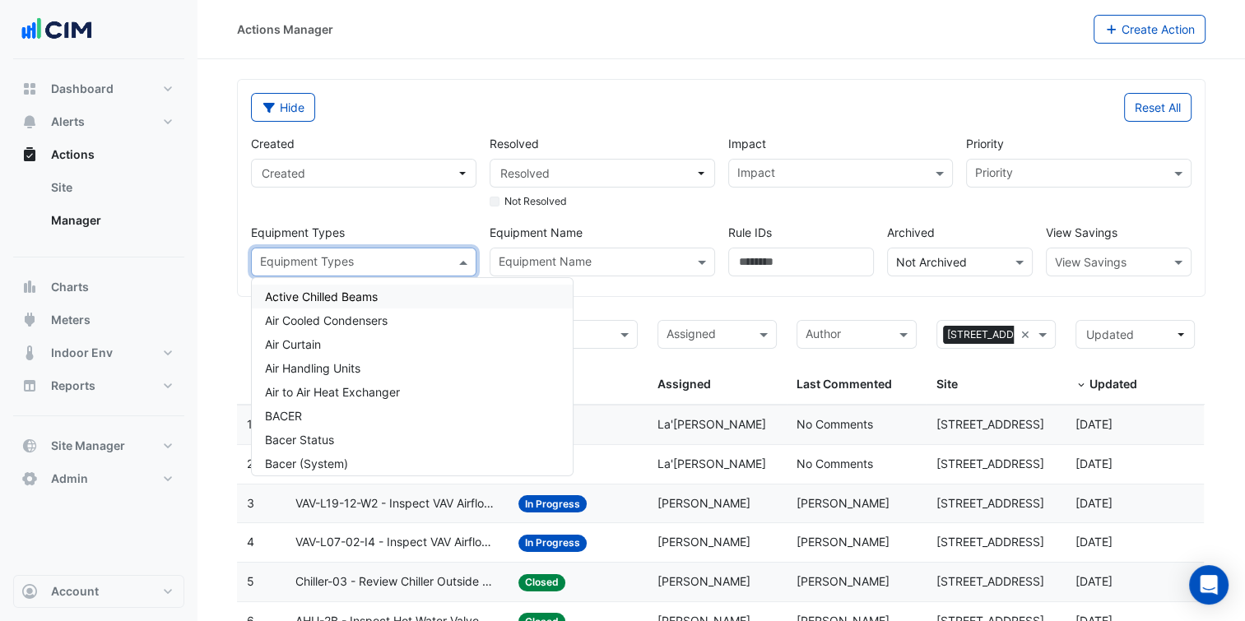
click at [369, 213] on div "Created Created Resolved Resolved Not Resolved Impact Impact Priority Priority …" at bounding box center [720, 199] width 953 height 155
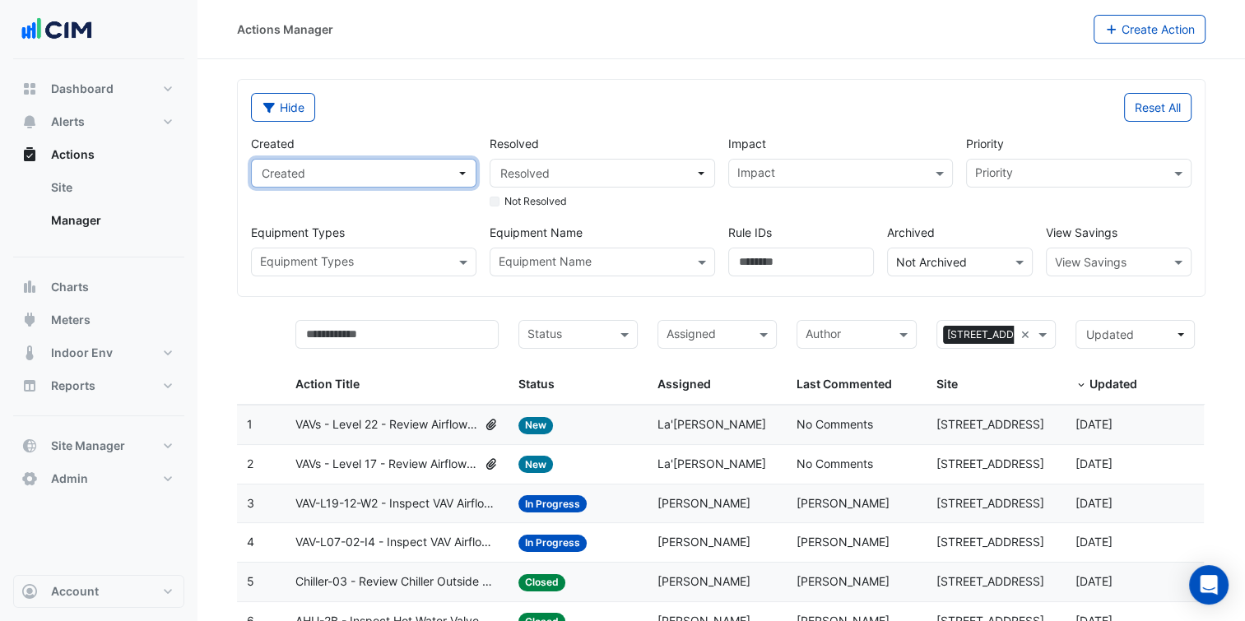
click at [372, 167] on span "Created" at bounding box center [359, 173] width 194 height 17
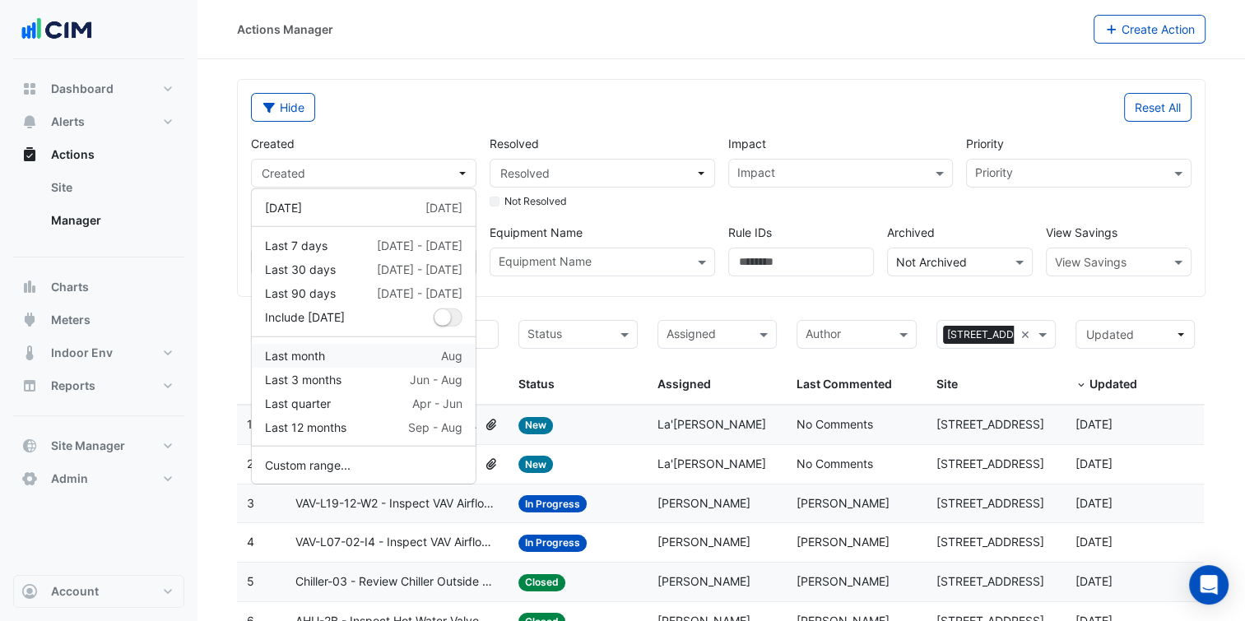
click at [328, 359] on div "Last month Aug" at bounding box center [363, 355] width 197 height 17
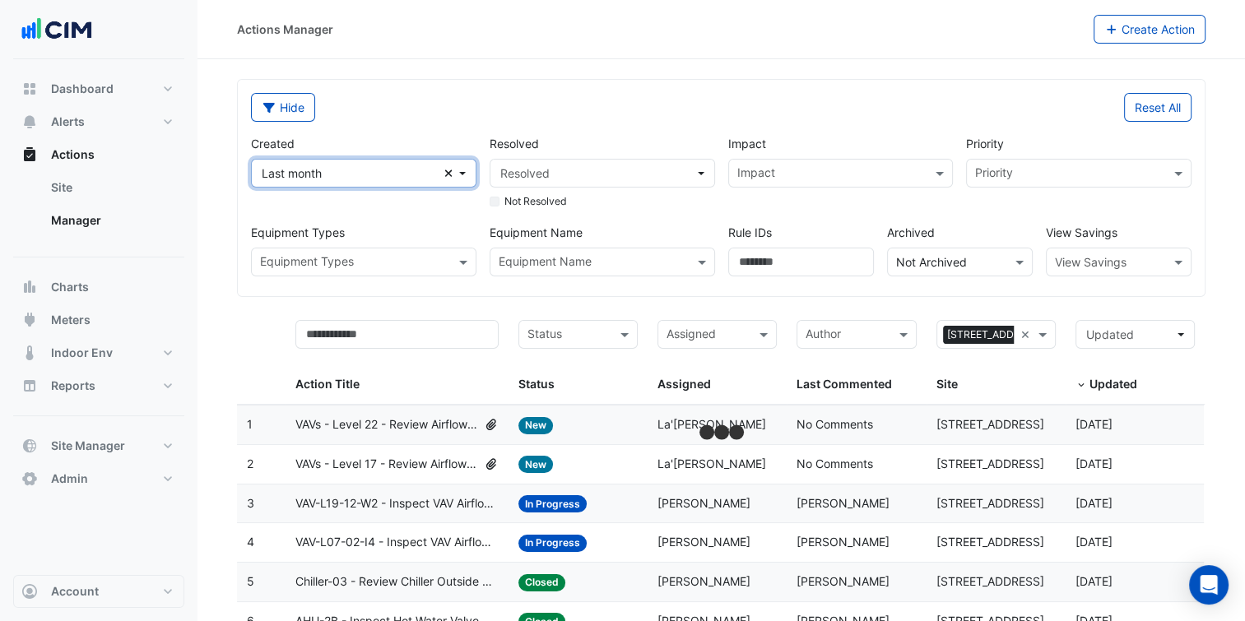
click at [352, 175] on span "Last month" at bounding box center [353, 173] width 183 height 17
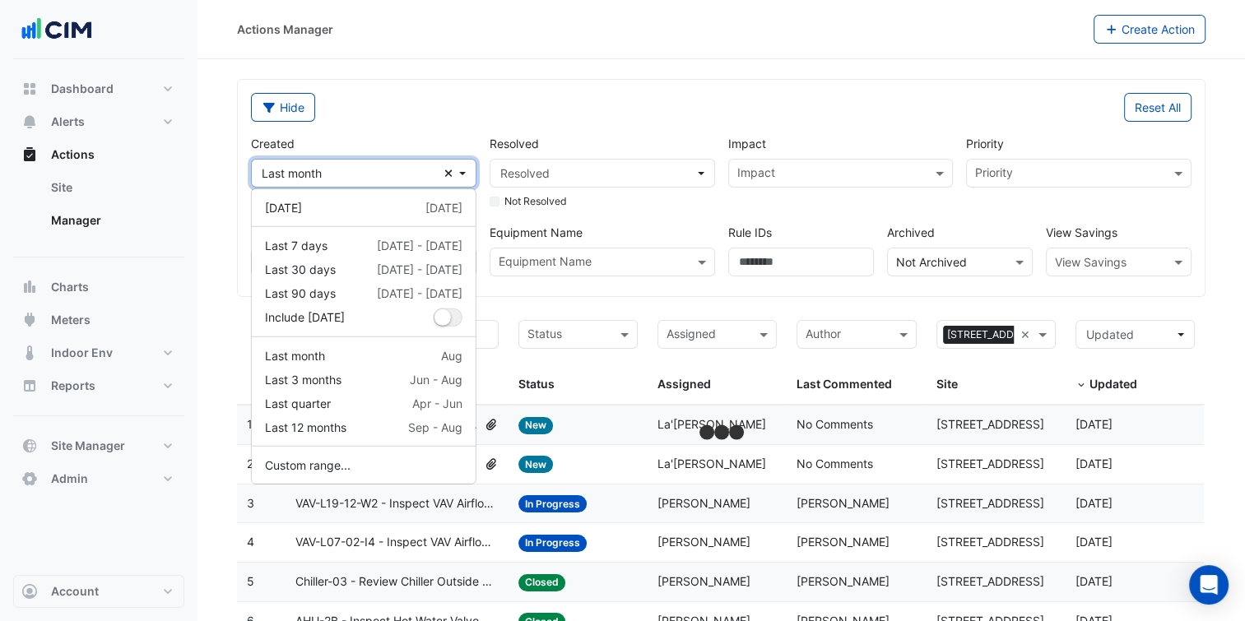
click at [446, 172] on icon "Clear" at bounding box center [448, 174] width 9 height 12
click at [354, 467] on button "Custom range..." at bounding box center [364, 465] width 224 height 24
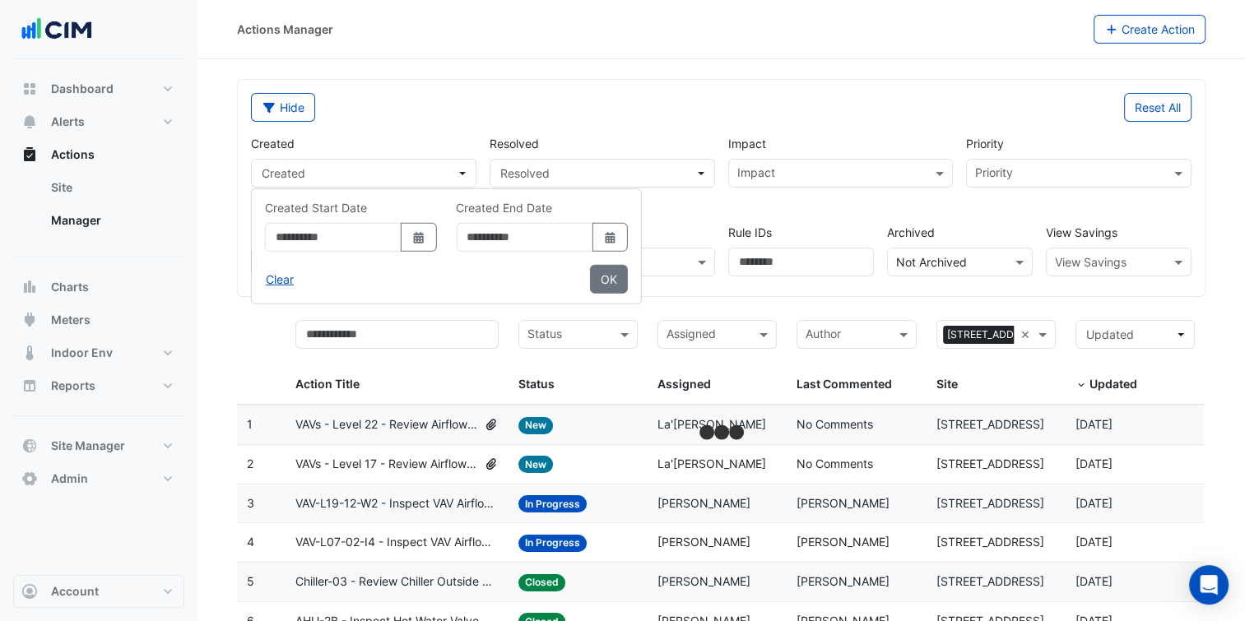
click at [426, 237] on icon "Select Date" at bounding box center [418, 238] width 15 height 12
select select "*"
select select "****"
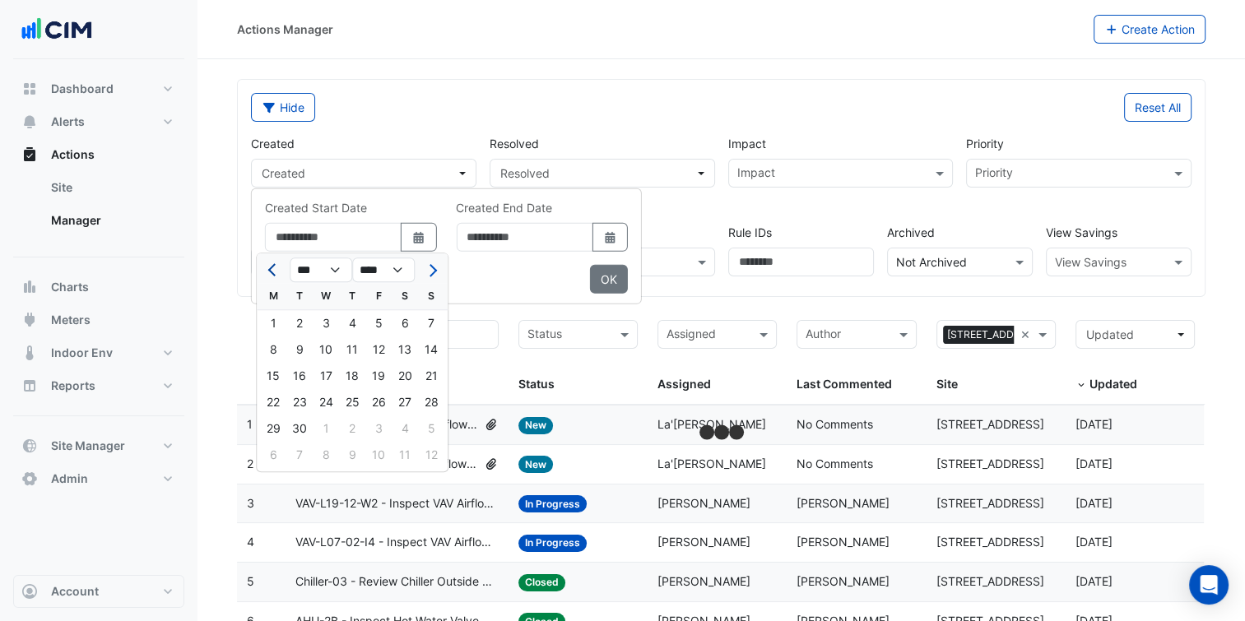
click at [267, 265] on button "Previous month" at bounding box center [273, 270] width 20 height 26
click at [275, 267] on span "Previous month" at bounding box center [274, 270] width 12 height 12
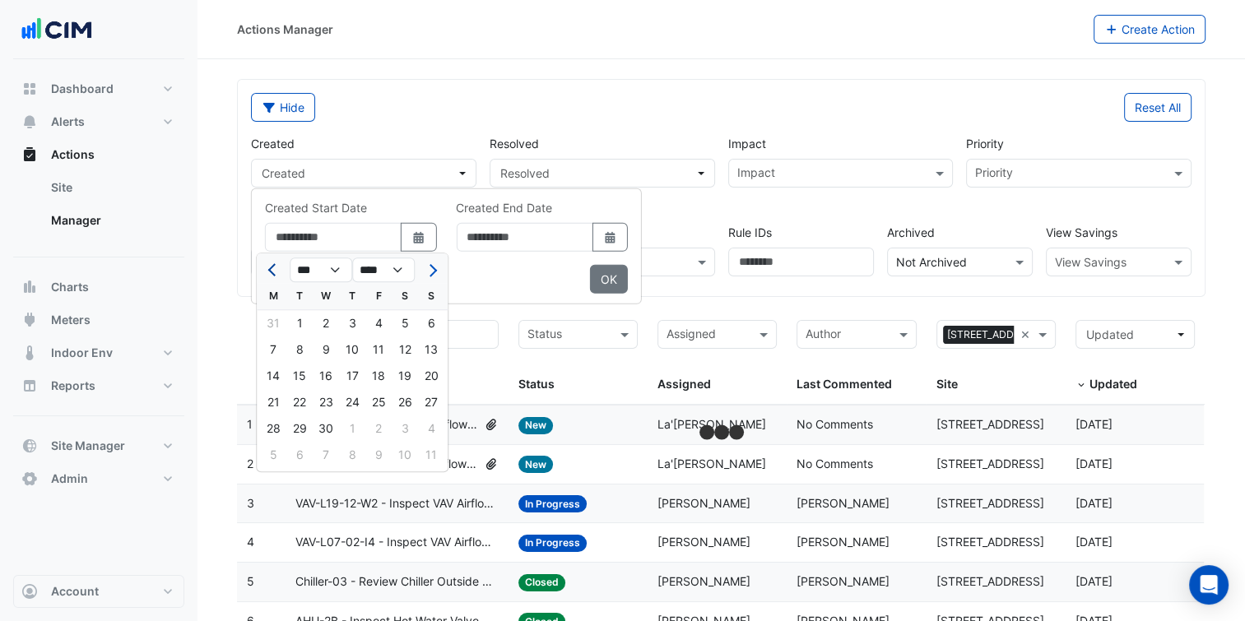
click at [275, 267] on span "Previous month" at bounding box center [274, 270] width 12 height 12
click at [428, 263] on button "Next month" at bounding box center [431, 270] width 20 height 26
select select "*"
click at [303, 321] on div "1" at bounding box center [299, 323] width 26 height 26
type input "**********"
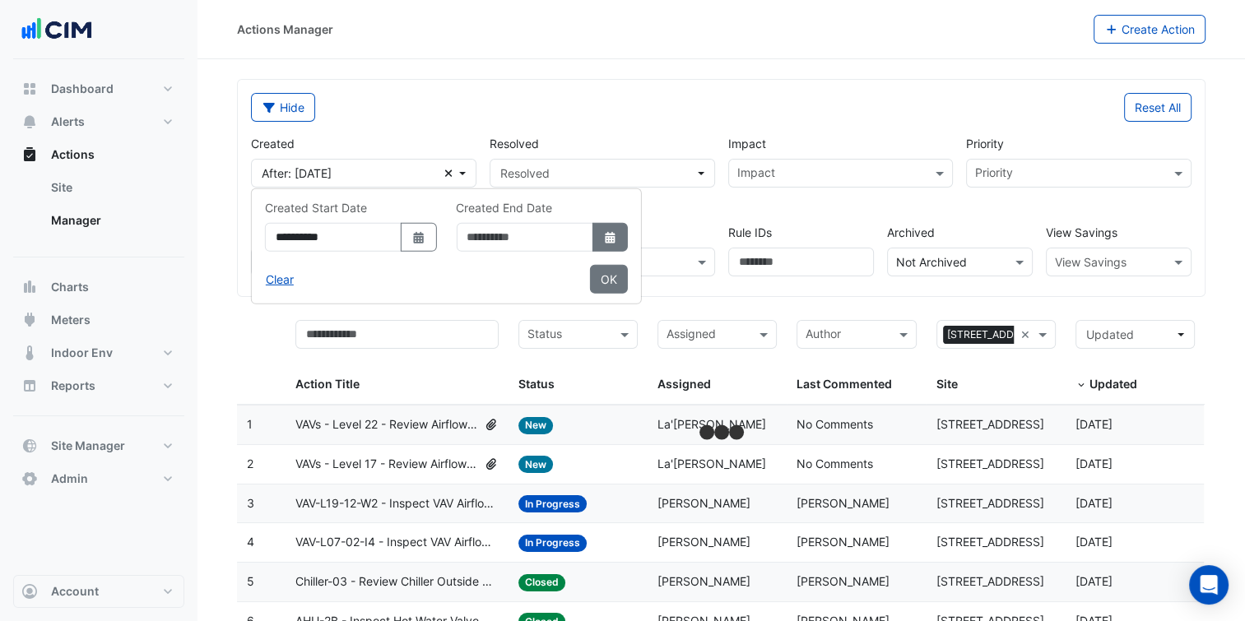
drag, startPoint x: 683, startPoint y: 235, endPoint x: 605, endPoint y: 244, distance: 78.6
click at [617, 235] on icon "Select Date" at bounding box center [609, 238] width 15 height 12
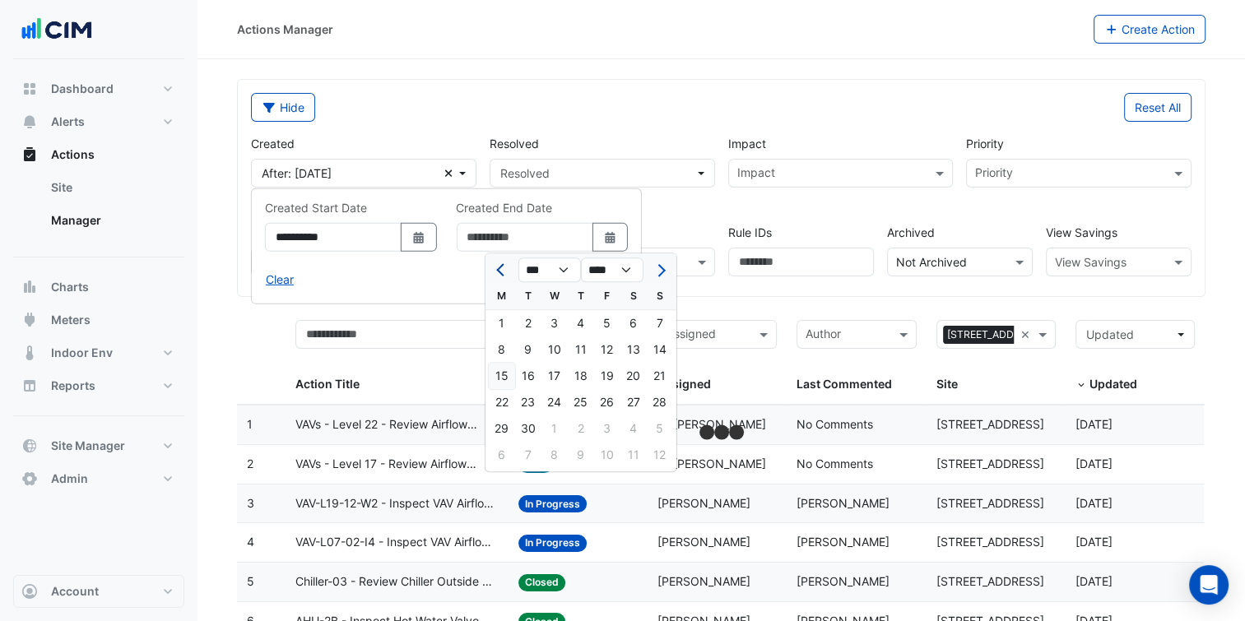
click at [500, 271] on span "Previous month" at bounding box center [502, 270] width 12 height 12
select select "*"
click at [506, 451] on div "30" at bounding box center [502, 455] width 26 height 26
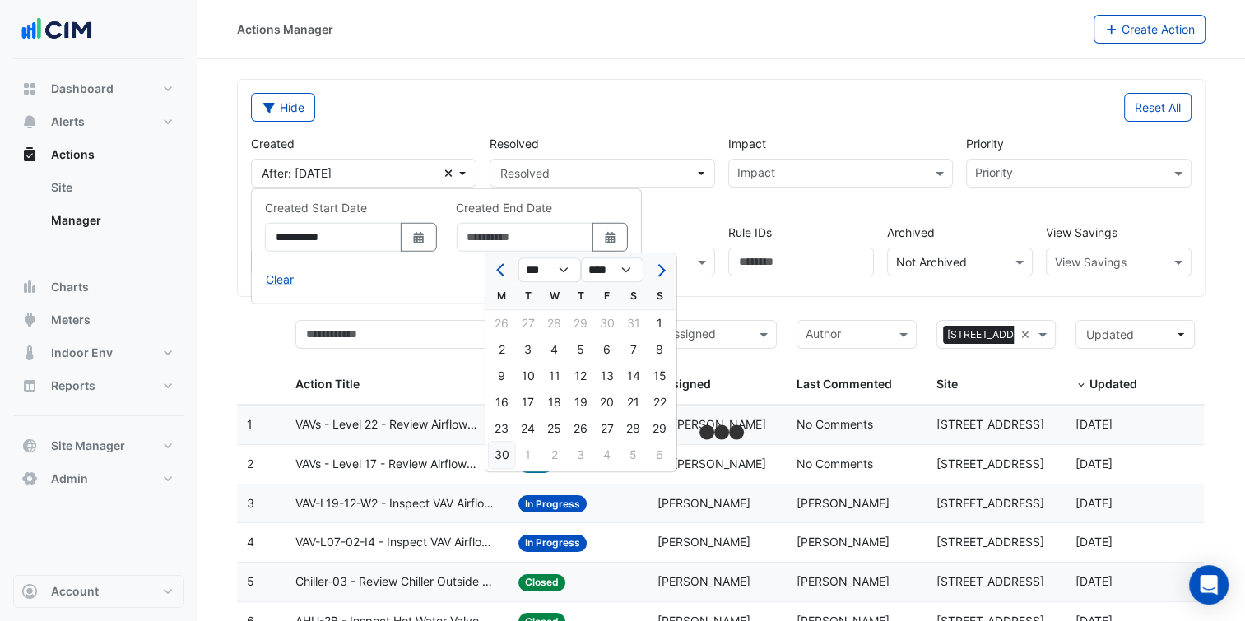
type input "**********"
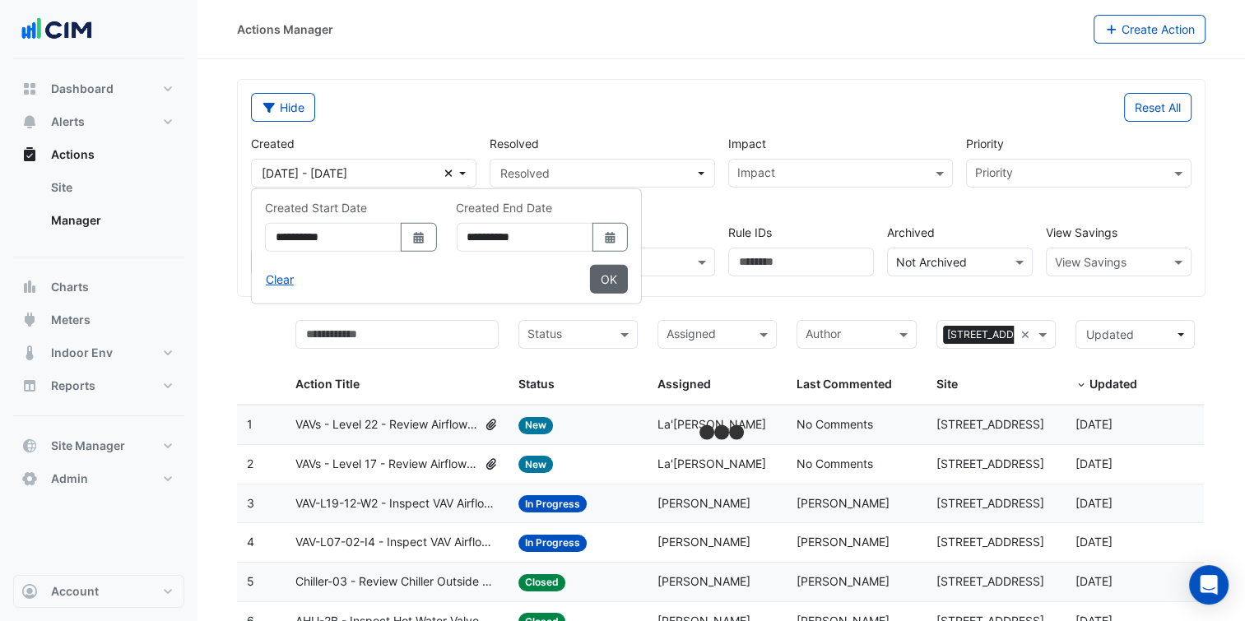
click at [628, 287] on button "OK" at bounding box center [609, 279] width 38 height 29
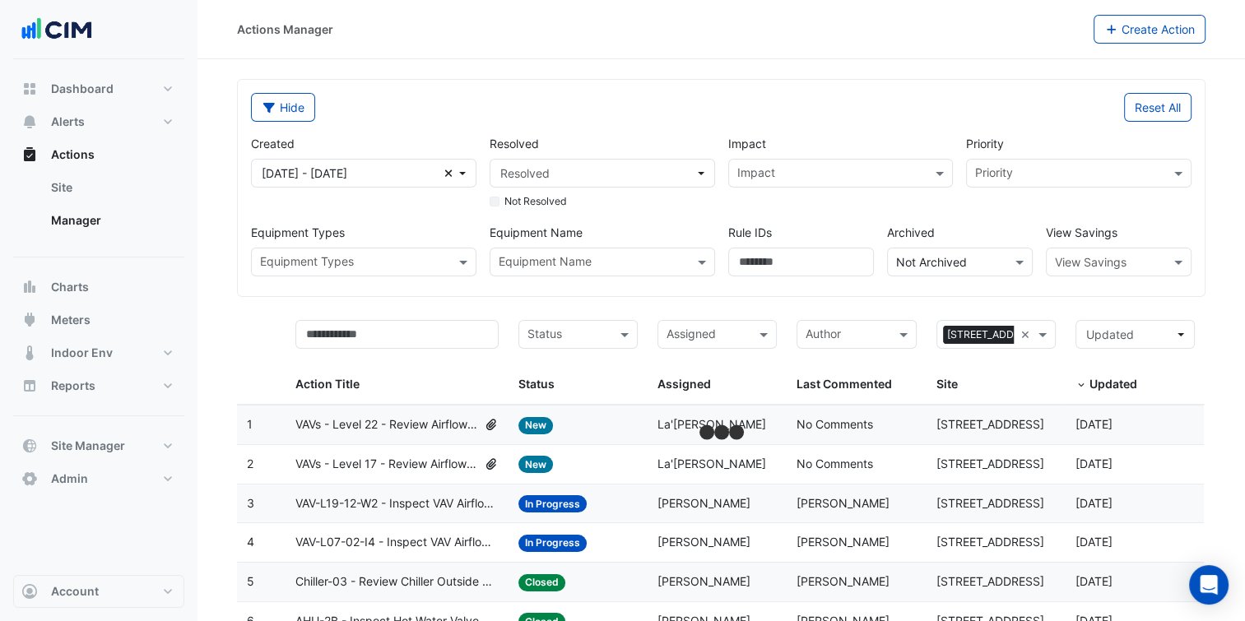
click at [773, 216] on div "Created 01 Apr 25 - 30 Jun 25 Clear Resolved Resolved Not Resolved Impact Impac…" at bounding box center [720, 199] width 953 height 155
